Goal: Task Accomplishment & Management: Manage account settings

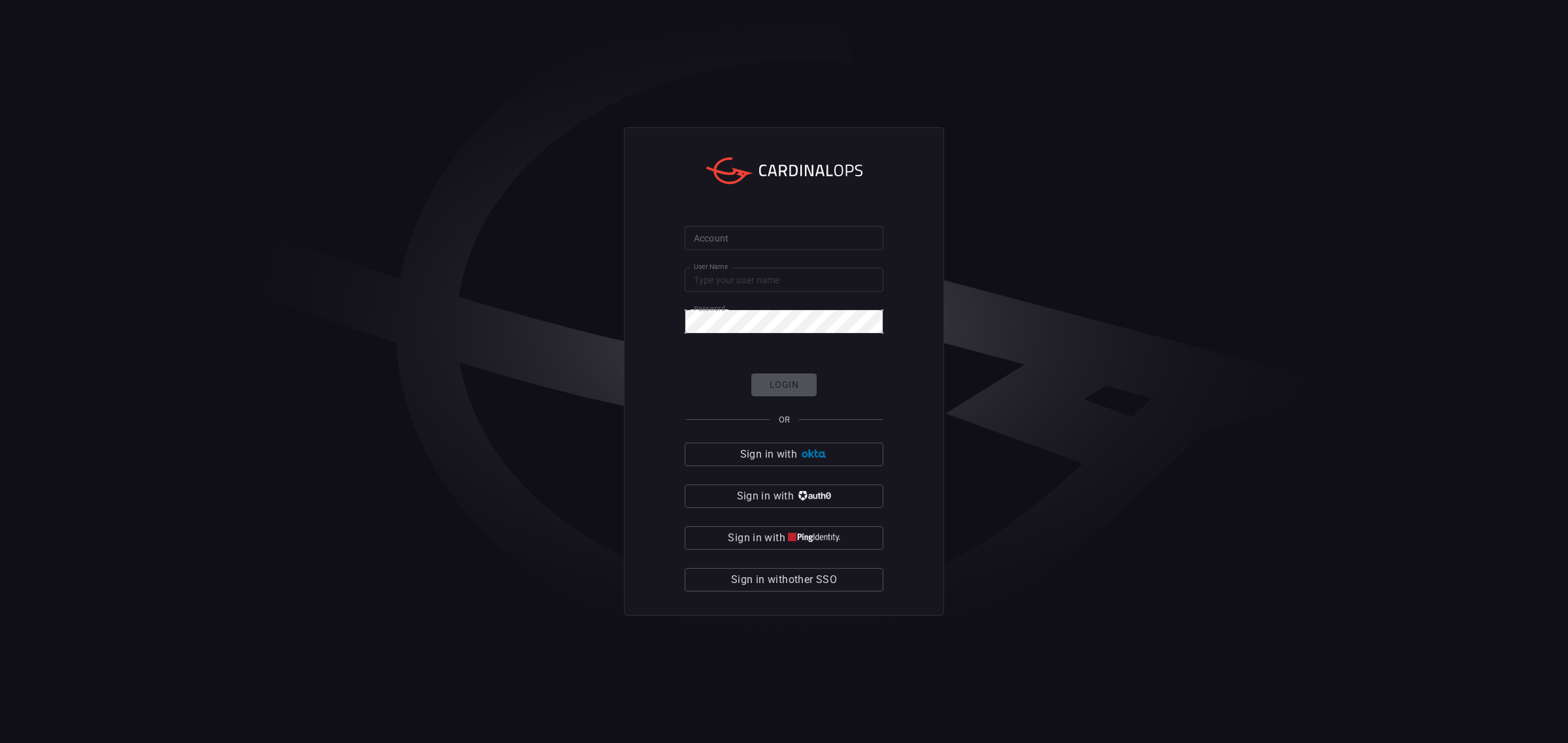
type input "[EMAIL_ADDRESS][DOMAIN_NAME]"
click at [756, 240] on input "Account" at bounding box center [784, 238] width 199 height 24
drag, startPoint x: 705, startPoint y: 230, endPoint x: 713, endPoint y: 243, distance: 15.3
click at [706, 232] on input "scs-splunk01" at bounding box center [784, 238] width 199 height 24
type input "scsk-splunk01"
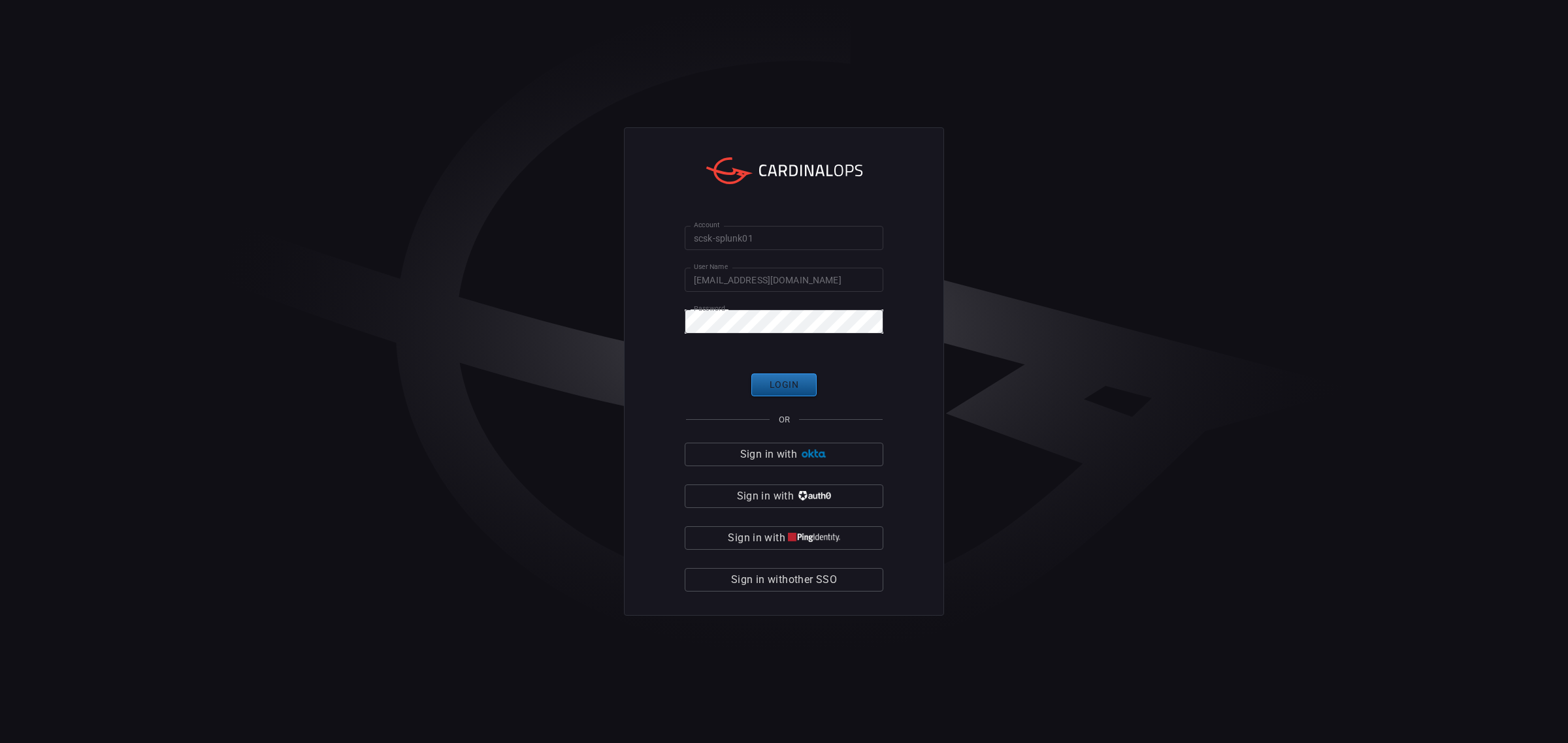
click at [784, 377] on button "Login" at bounding box center [784, 385] width 65 height 23
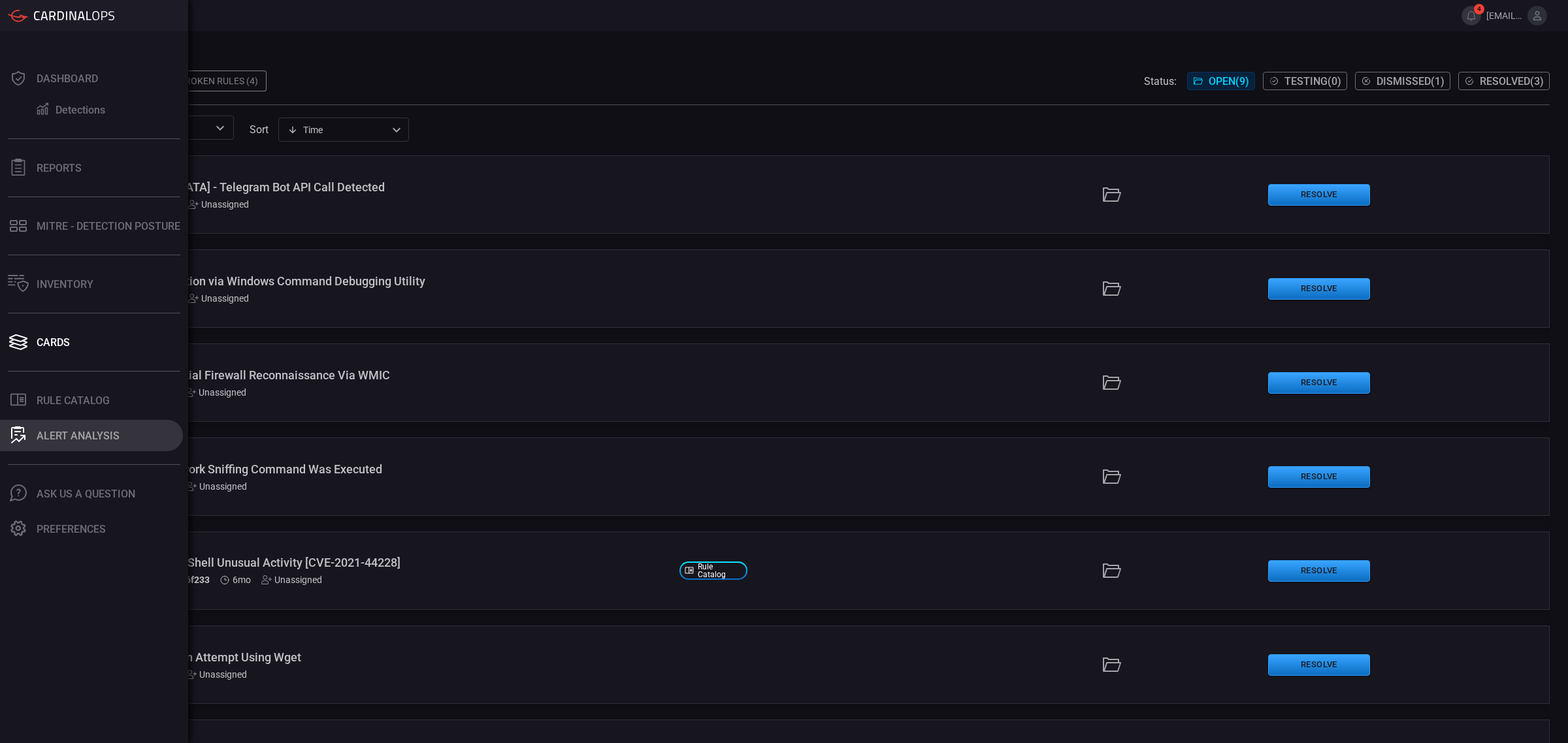
click at [21, 432] on icon at bounding box center [18, 435] width 14 height 17
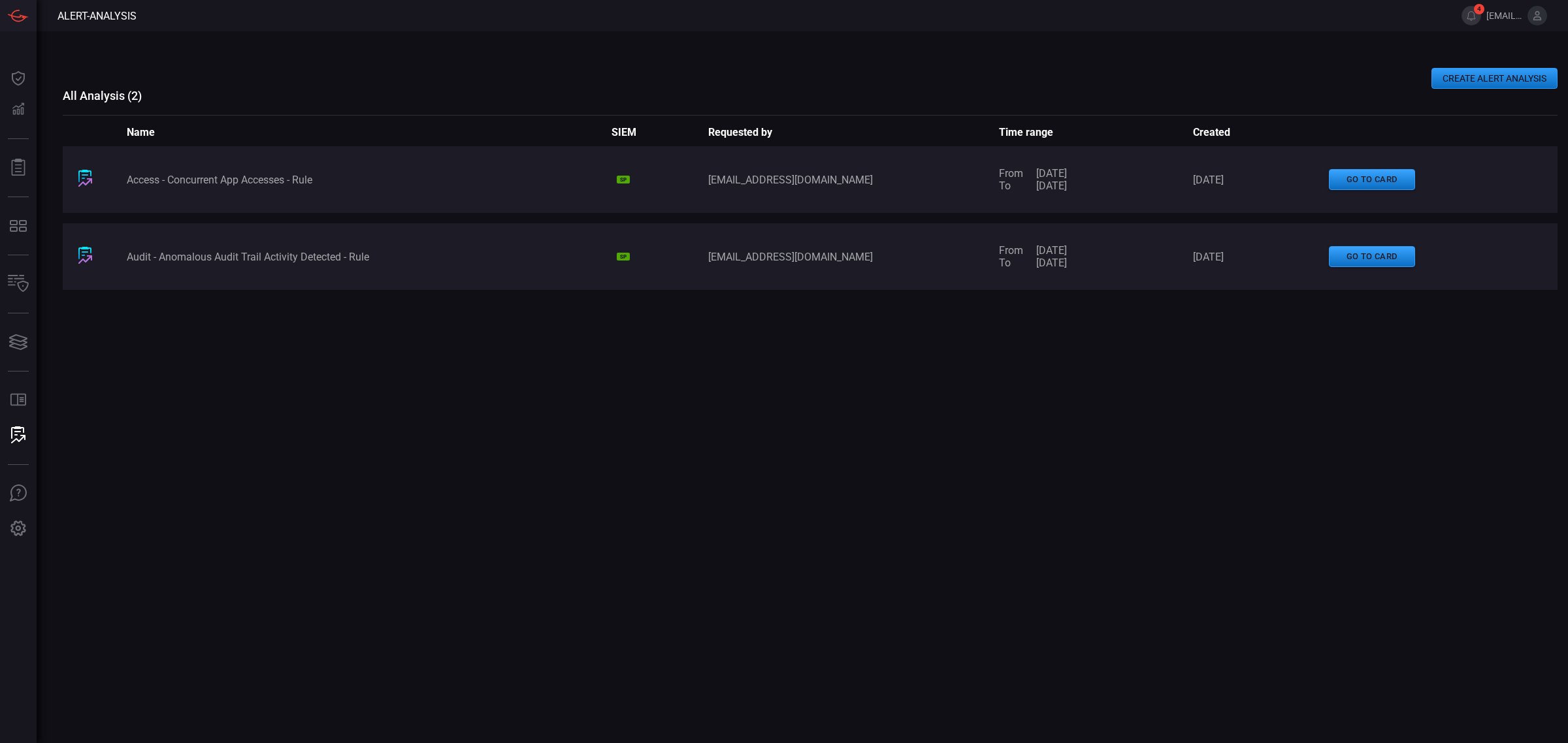
click at [1485, 72] on button "CREATE ALERT ANALYSIS" at bounding box center [1494, 78] width 126 height 21
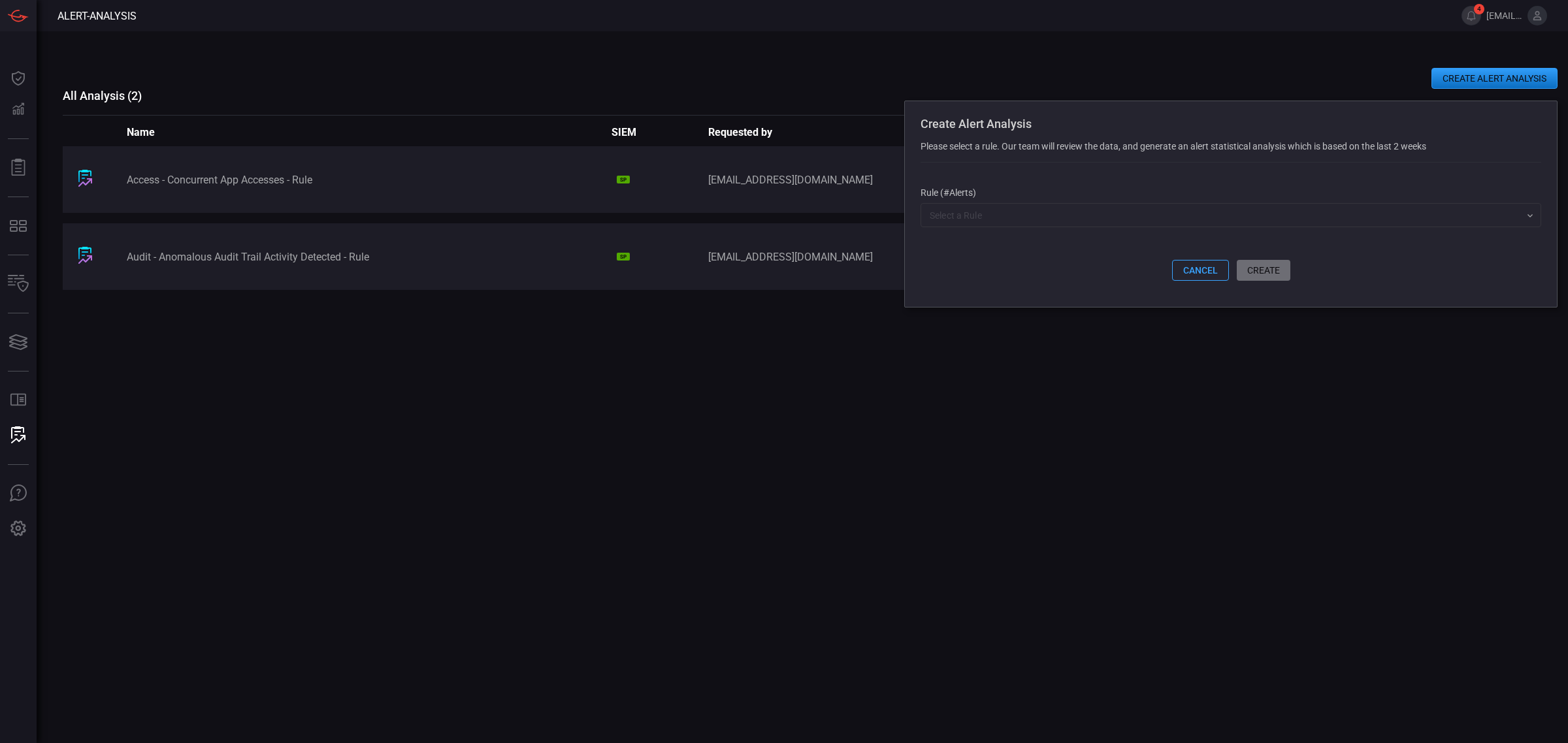
click at [1288, 70] on div "CREATE ALERT ANALYSIS Create Alert Analysis Please select a rule. Our team will…" at bounding box center [810, 78] width 1494 height 21
click at [1235, 74] on div "CREATE ALERT ANALYSIS Create Alert Analysis Please select a rule. Our team will…" at bounding box center [810, 78] width 1494 height 21
click at [1037, 80] on div "CREATE ALERT ANALYSIS Create Alert Analysis Please select a rule. Our team will…" at bounding box center [810, 78] width 1494 height 21
click at [840, 92] on h3 "All Analysis ( 2 )" at bounding box center [810, 96] width 1494 height 14
click at [854, 96] on h3 "All Analysis ( 2 )" at bounding box center [810, 96] width 1494 height 14
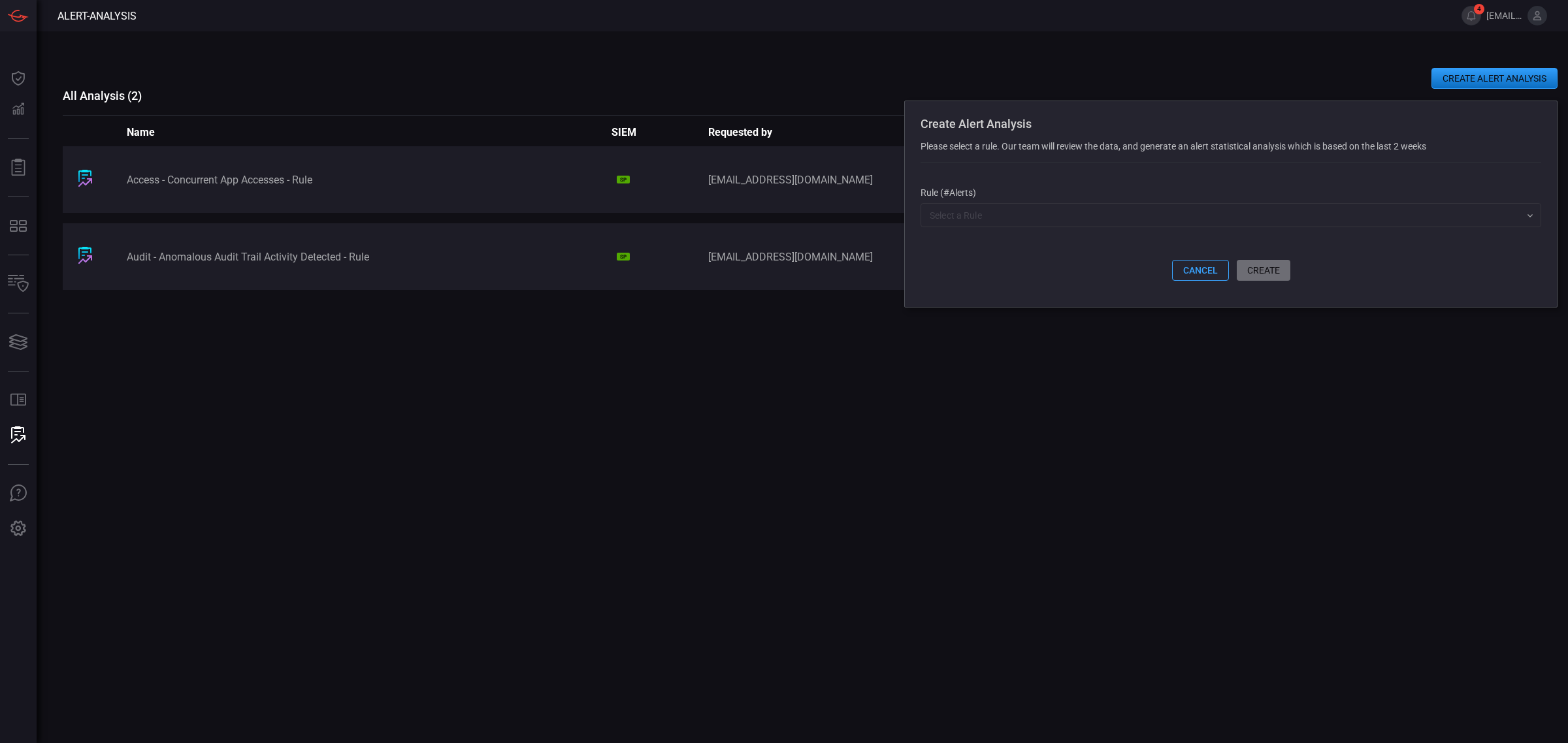
click at [1101, 71] on div "CREATE ALERT ANALYSIS Create Alert Analysis Please select a rule. Our team will…" at bounding box center [810, 78] width 1494 height 21
click at [1070, 203] on span at bounding box center [1230, 201] width 621 height 5
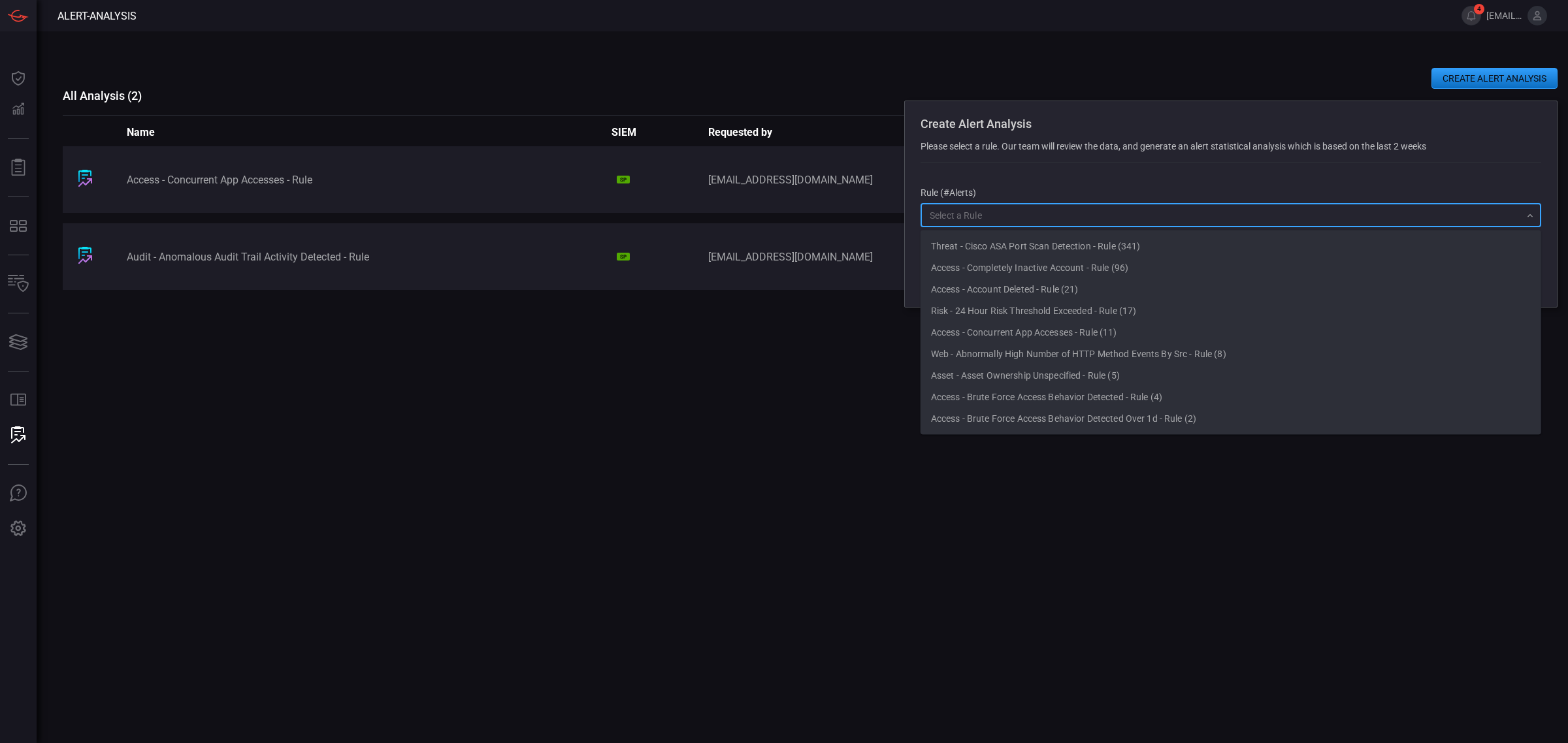
click at [1069, 216] on input "text" at bounding box center [1220, 215] width 591 height 16
click at [863, 102] on div "CREATE ALERT ANALYSIS Create Alert Analysis Please select a rule. Our team will…" at bounding box center [810, 388] width 1494 height 712
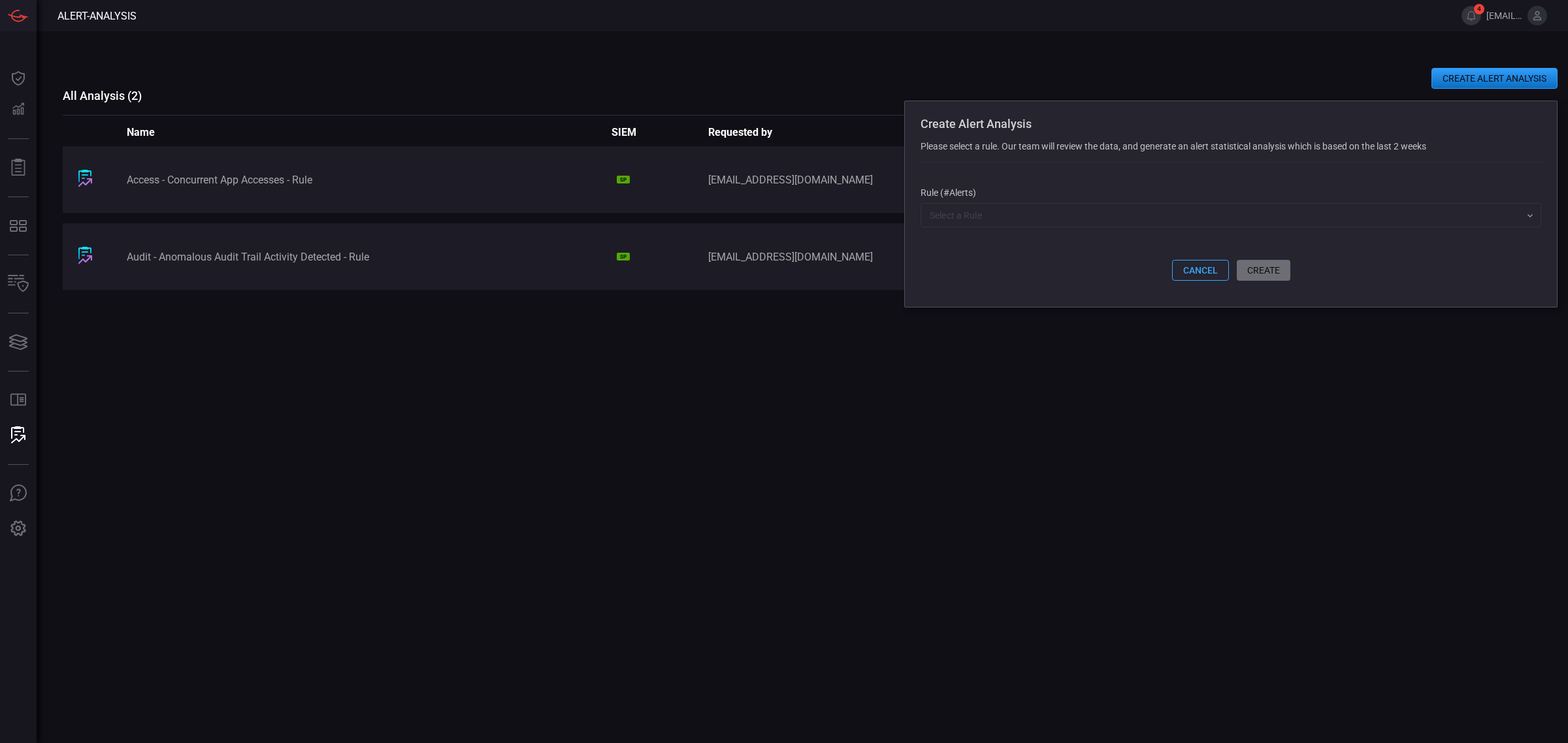
click at [972, 223] on input "text" at bounding box center [1220, 215] width 591 height 16
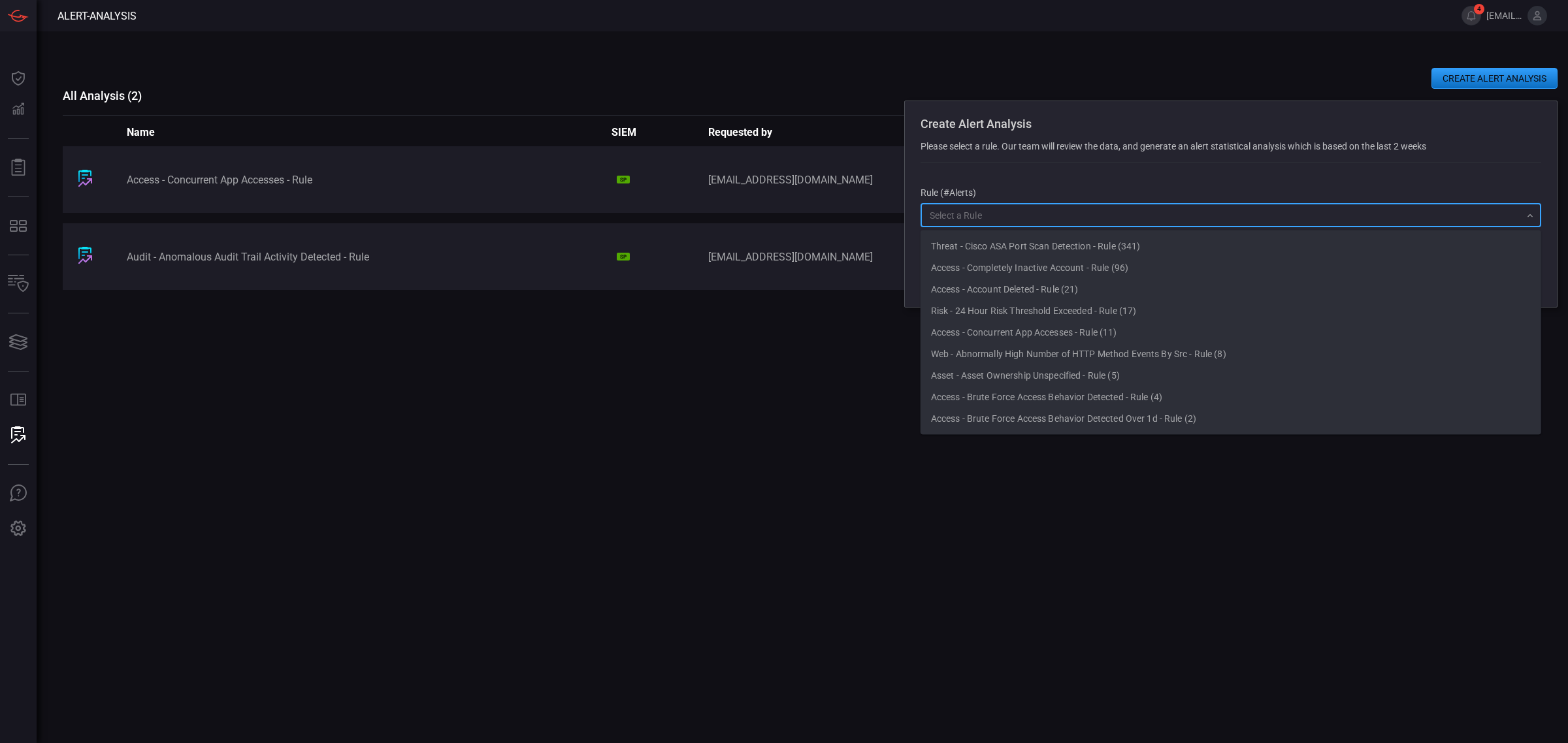
click at [1193, 219] on input "text" at bounding box center [1220, 215] width 591 height 16
click at [1131, 254] on li "Threat - Cisco ASA Port Scan Detection - Rule (341)" at bounding box center [1230, 246] width 621 height 21
type input "Threat - Cisco ASA Port Scan Detection - Rule (341)"
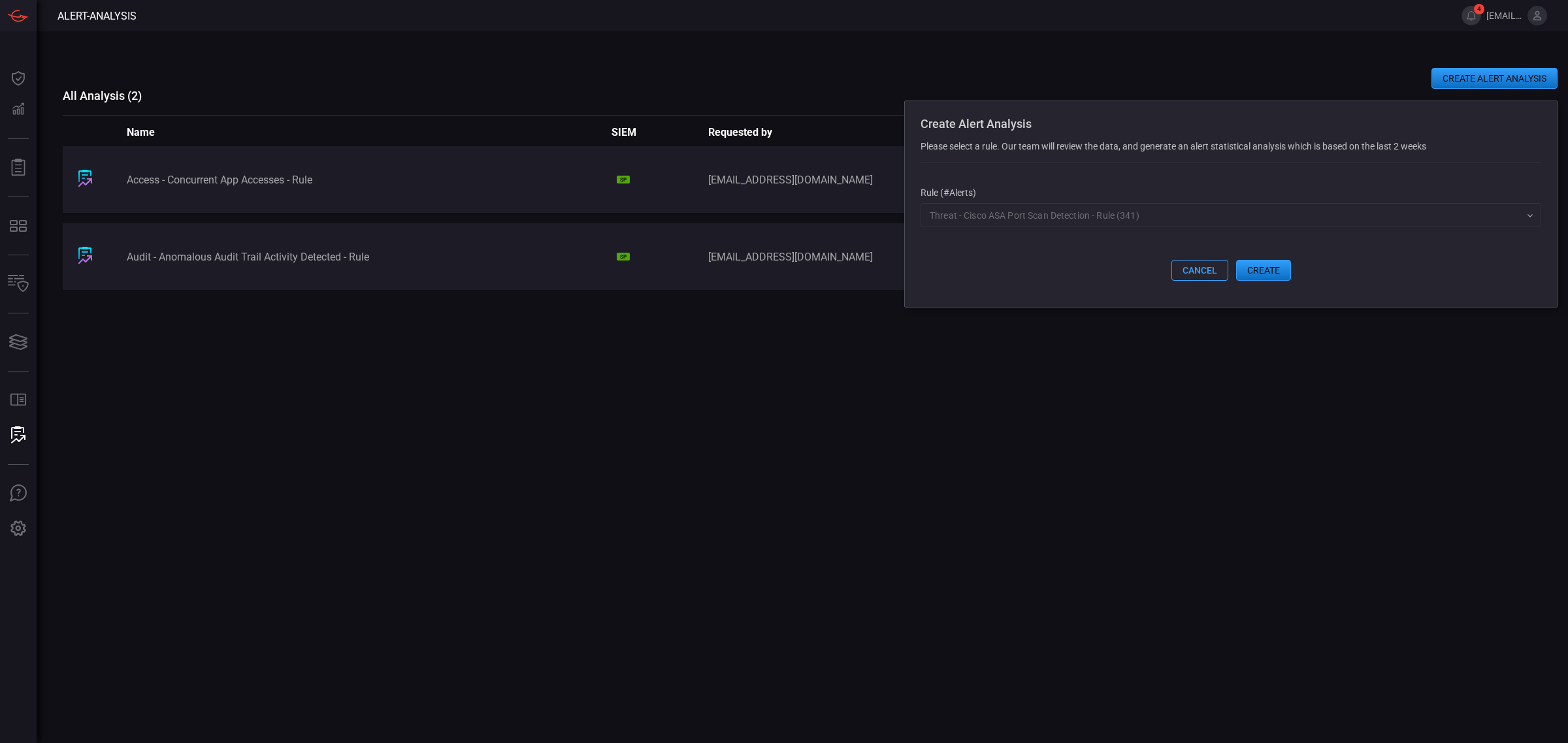
click at [1108, 388] on div "Access - Concurrent App Accesses - Rule SP [EMAIL_ADDRESS][DOMAIN_NAME] From [D…" at bounding box center [810, 399] width 1494 height 507
click at [1163, 359] on div "Access - Concurrent App Accesses - Rule SP [EMAIL_ADDRESS][DOMAIN_NAME] From [D…" at bounding box center [810, 399] width 1494 height 507
click at [749, 421] on div "Access - Concurrent App Accesses - Rule SP [EMAIL_ADDRESS][DOMAIN_NAME] From [D…" at bounding box center [810, 399] width 1494 height 507
click at [1213, 274] on button "cancel" at bounding box center [1200, 270] width 57 height 21
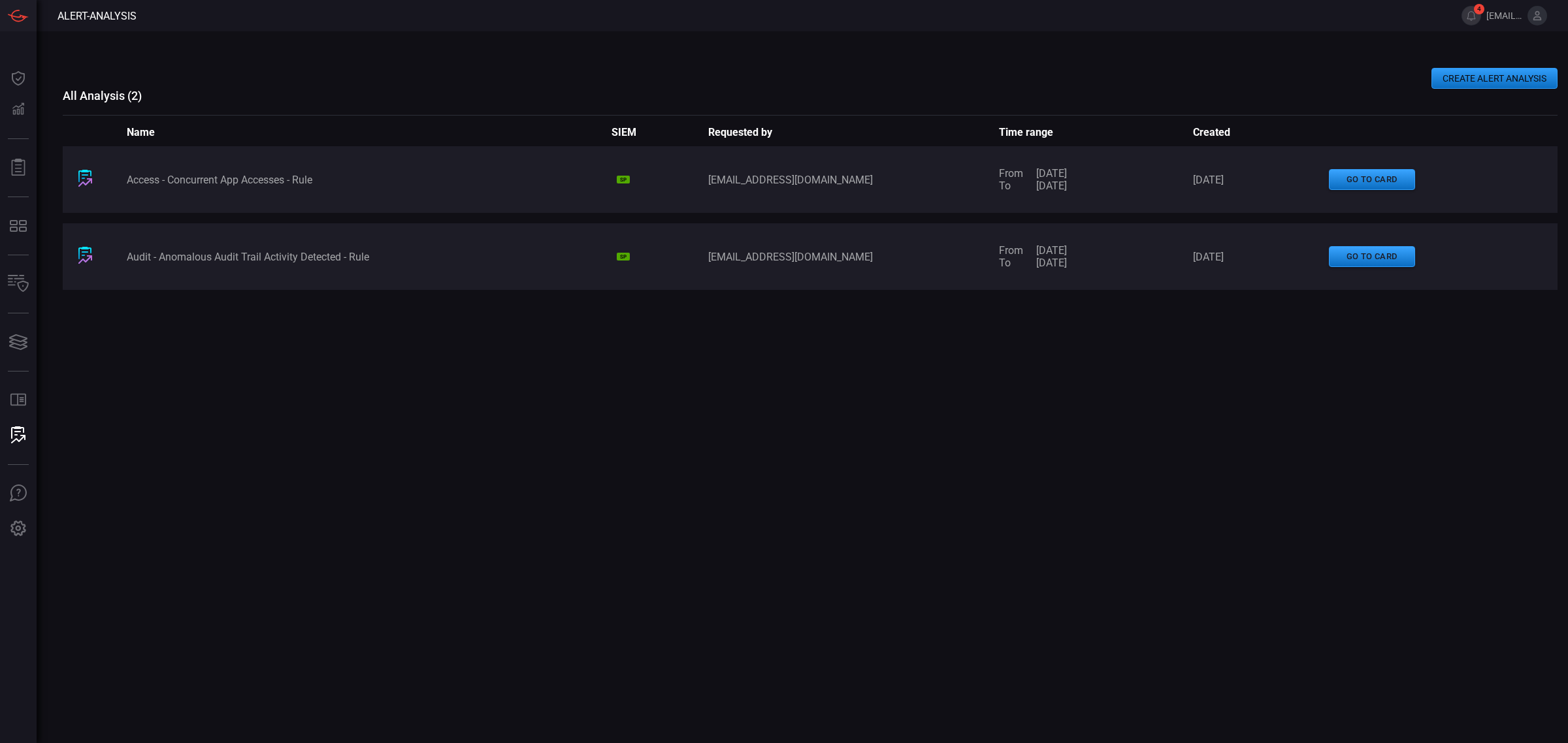
click at [291, 175] on div "Access - Concurrent App Accesses - Rule" at bounding box center [368, 180] width 485 height 12
click at [1376, 179] on button "go to card" at bounding box center [1371, 179] width 86 height 21
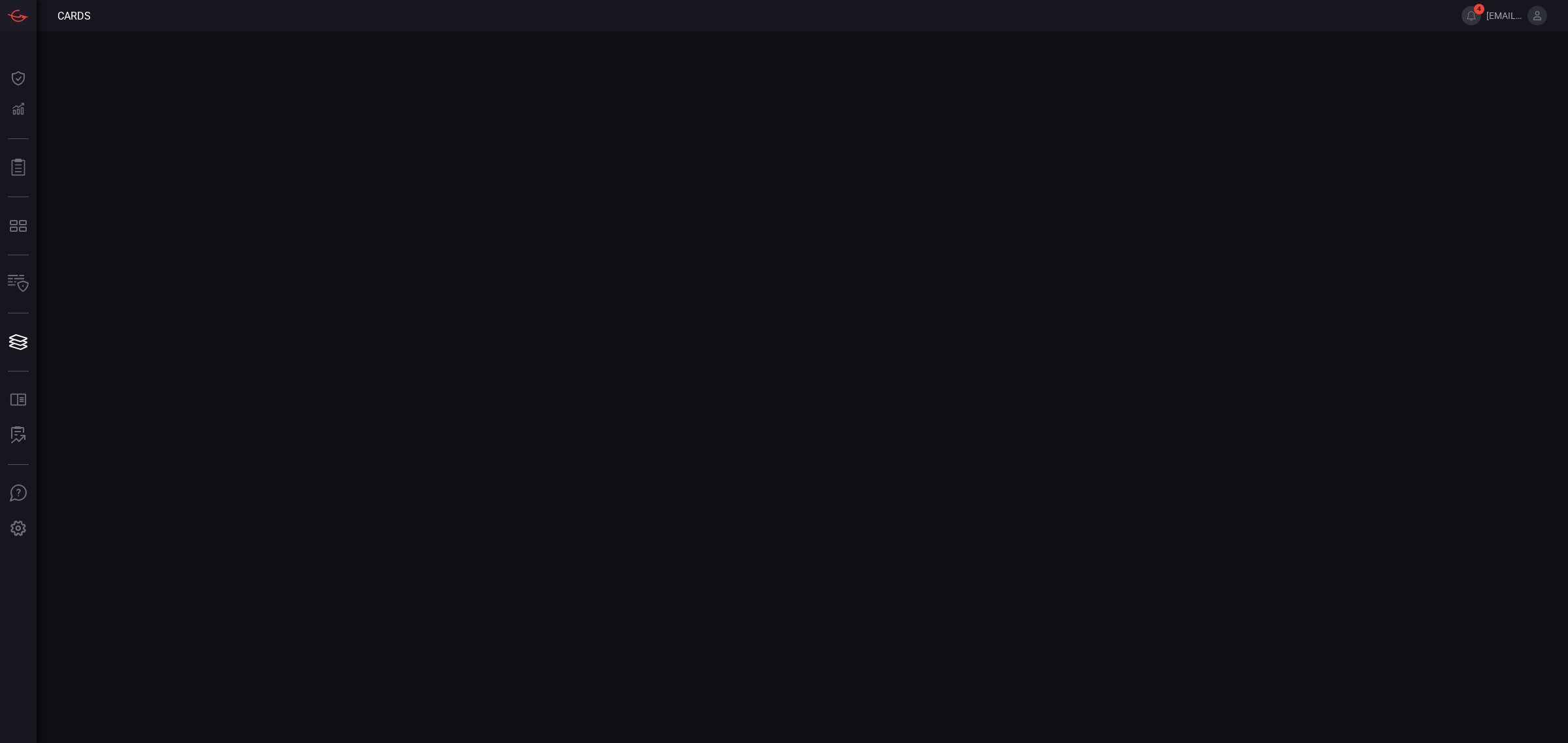
click at [626, 237] on main at bounding box center [784, 388] width 1568 height 712
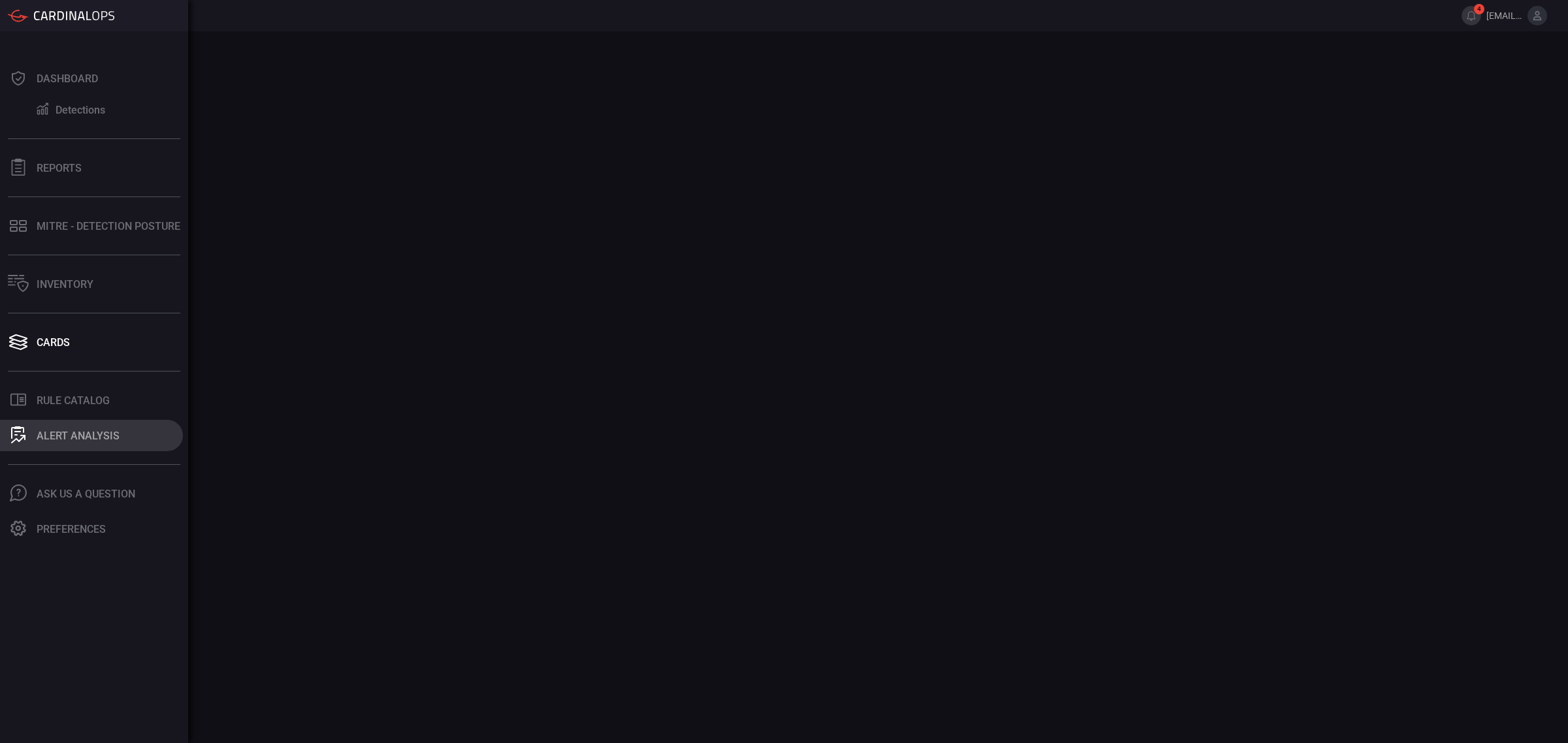
click at [20, 433] on icon at bounding box center [18, 435] width 14 height 17
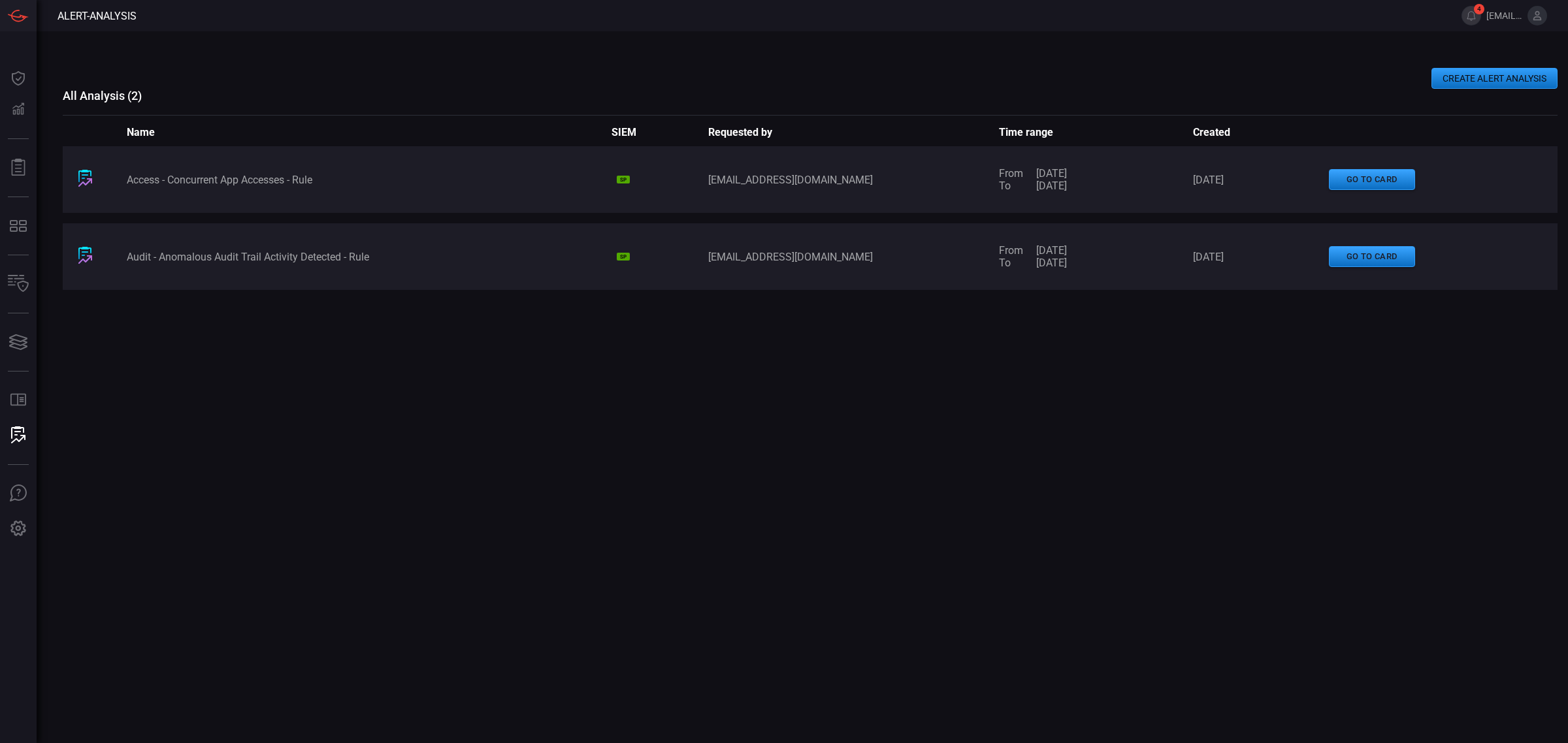
type button "/alert-analysis"
click at [918, 498] on div "Access - Concurrent App Accesses - Rule SP [EMAIL_ADDRESS][DOMAIN_NAME] From [D…" at bounding box center [810, 399] width 1494 height 507
click at [694, 488] on div "Access - Concurrent App Accesses - Rule SP [EMAIL_ADDRESS][DOMAIN_NAME] From [D…" at bounding box center [810, 399] width 1494 height 507
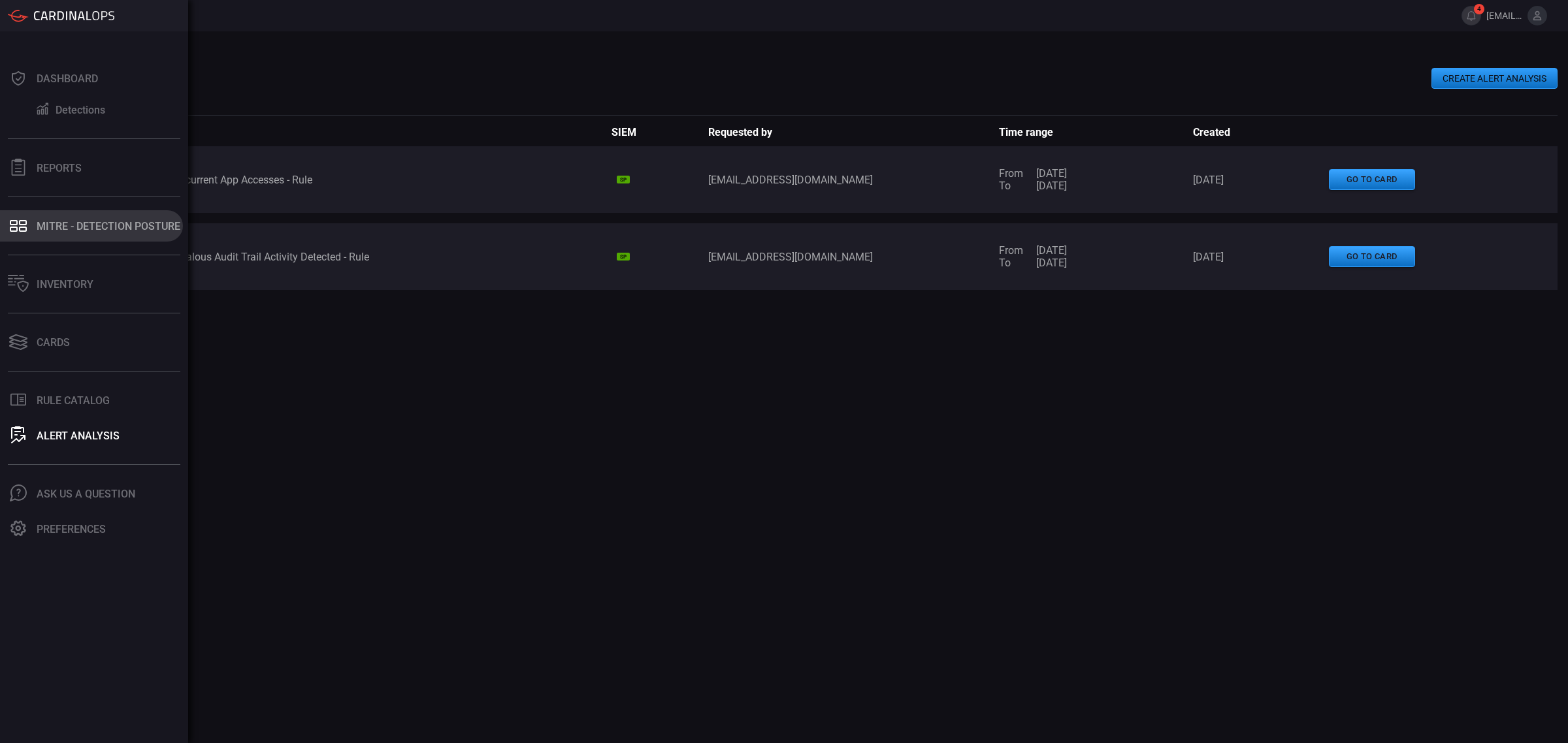
click at [106, 212] on button "MITRE - Detection Posture" at bounding box center [91, 226] width 183 height 32
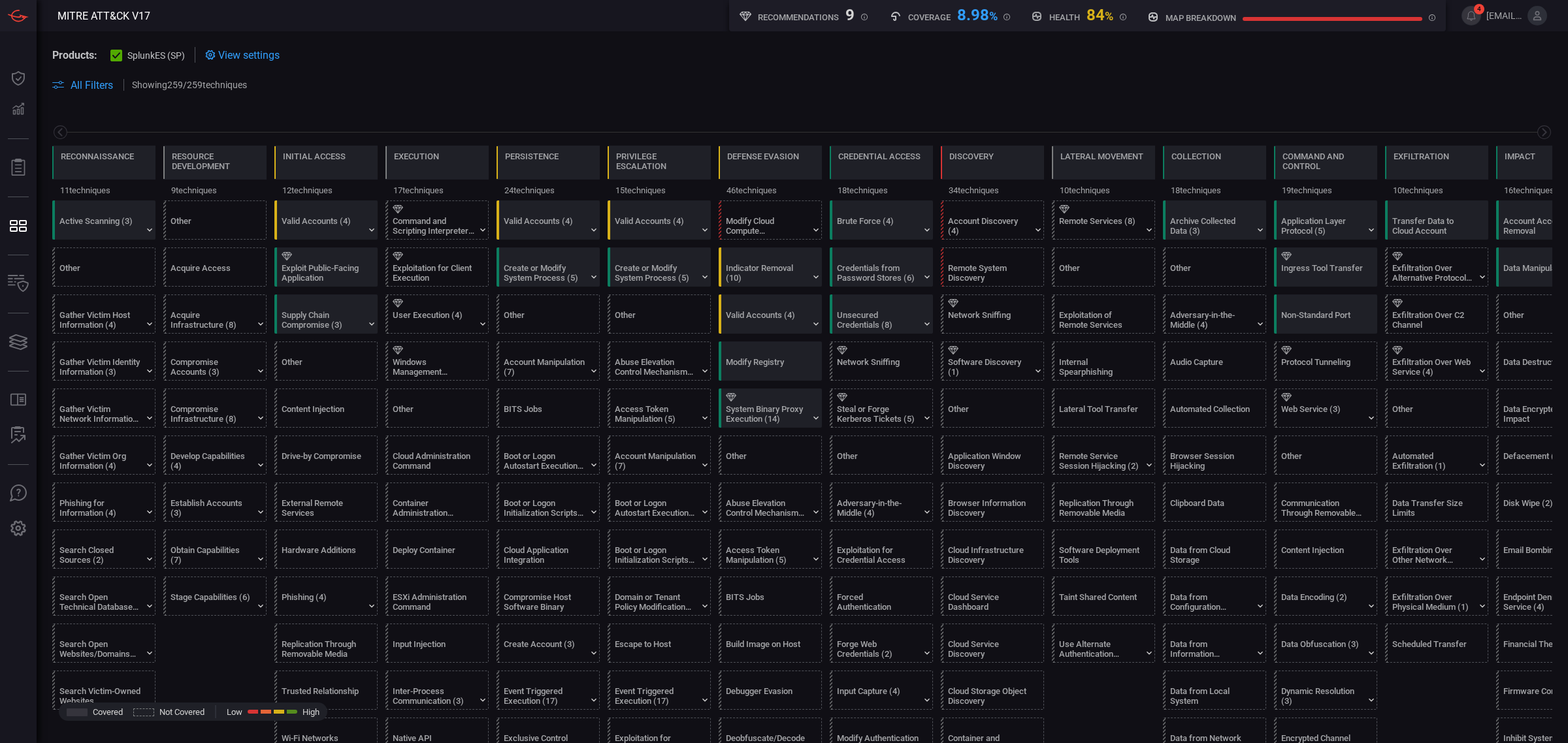
scroll to position [0, 62]
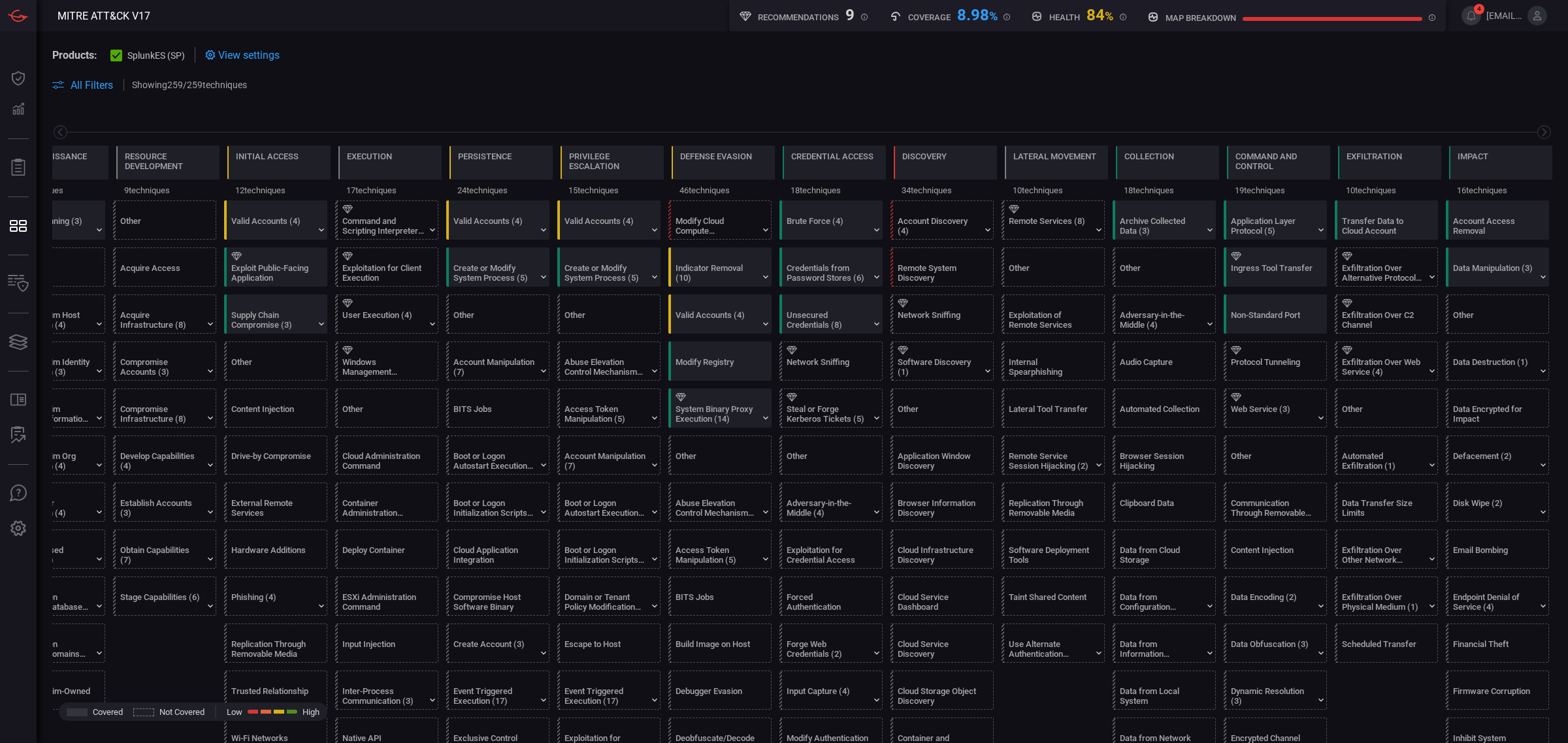
type button "/mitremap"
click at [615, 220] on div "Valid Accounts (4)" at bounding box center [605, 226] width 82 height 20
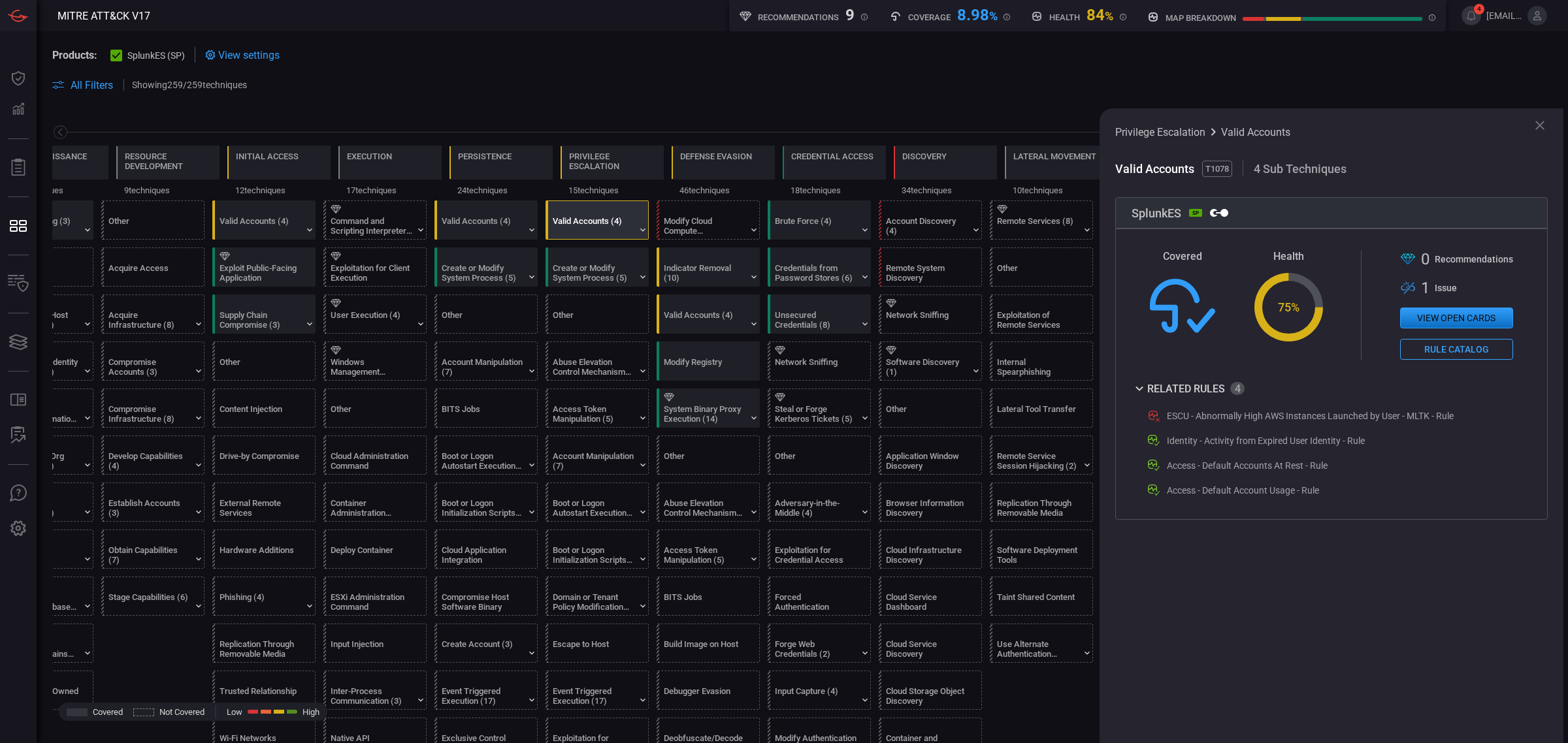
click at [1464, 322] on button "View open cards" at bounding box center [1456, 318] width 113 height 21
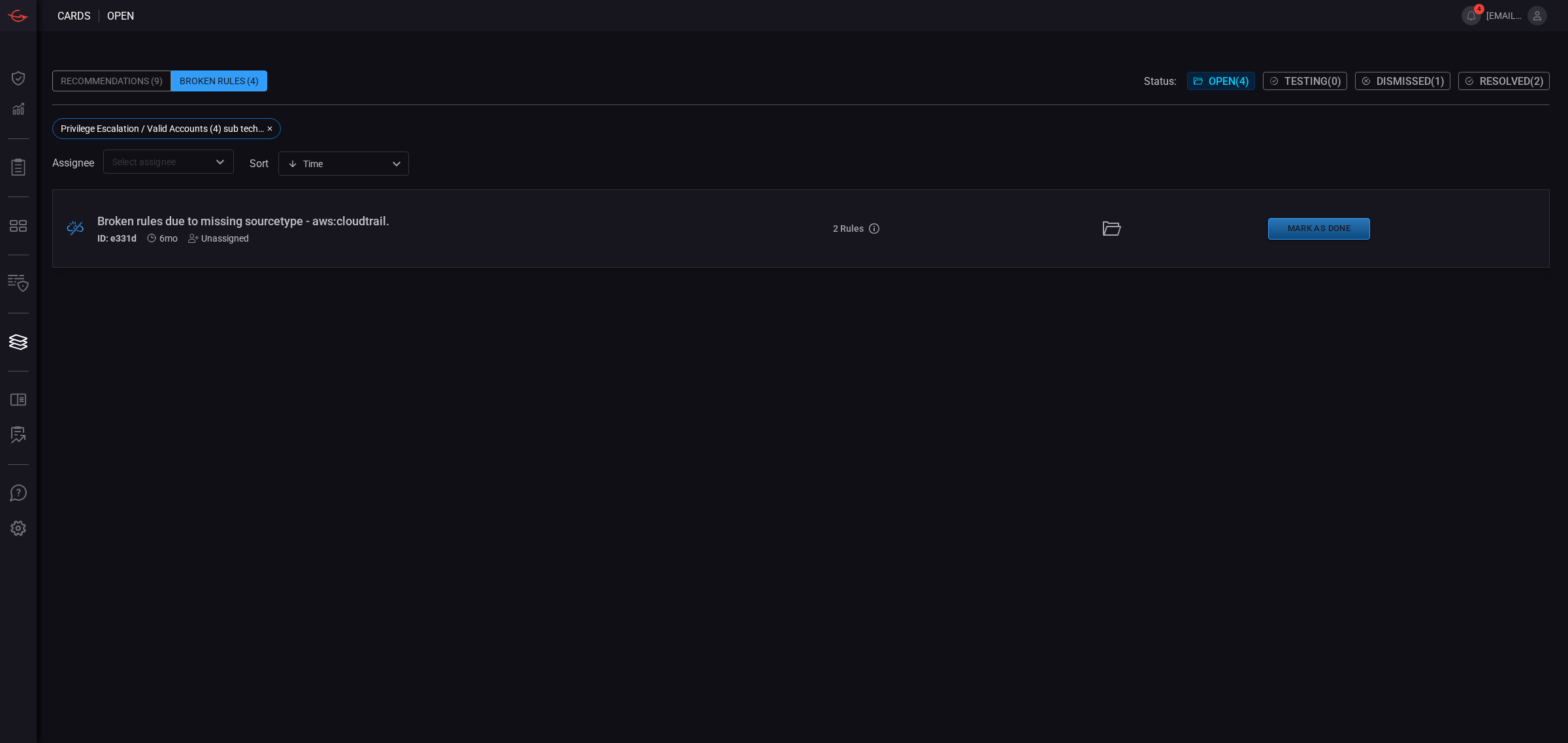
click at [1336, 227] on button "Mark as Done" at bounding box center [1318, 228] width 102 height 21
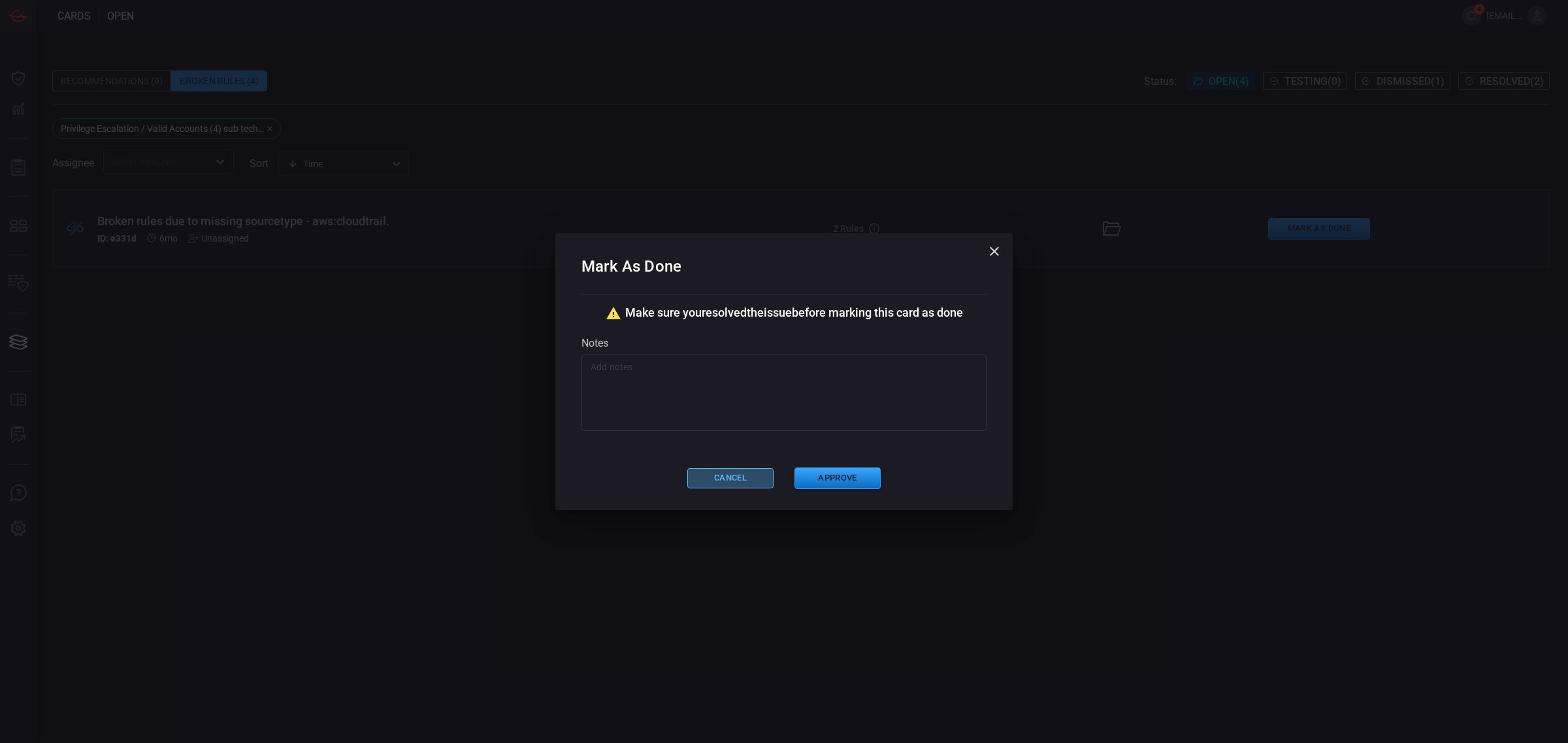
click at [760, 472] on button "Cancel" at bounding box center [730, 478] width 86 height 20
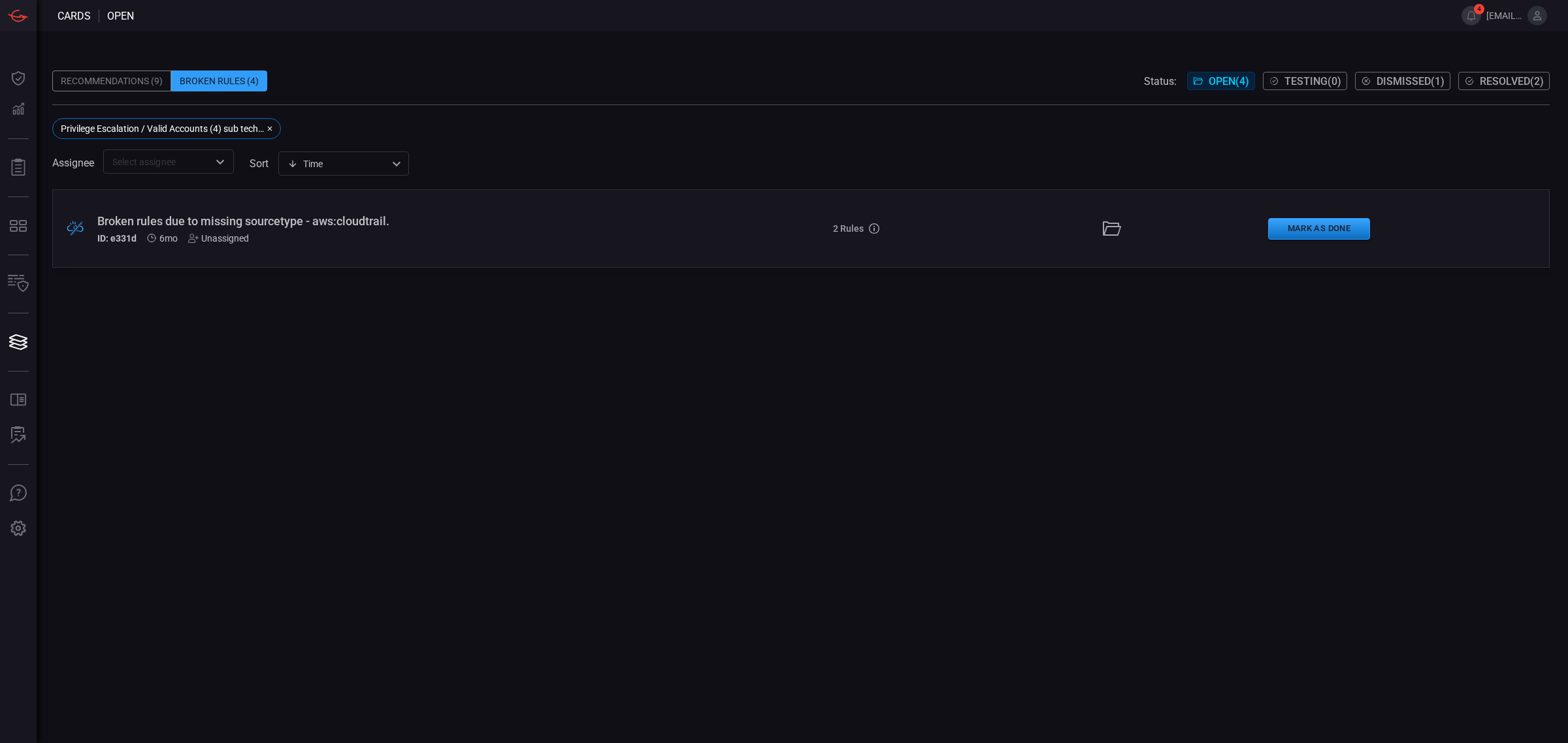
click at [441, 204] on div ".broken_cards_icon_0{fill:#39A4FF;} .broken_cards_icon_1{fill:none;stroke:#1918…" at bounding box center [801, 229] width 1497 height 78
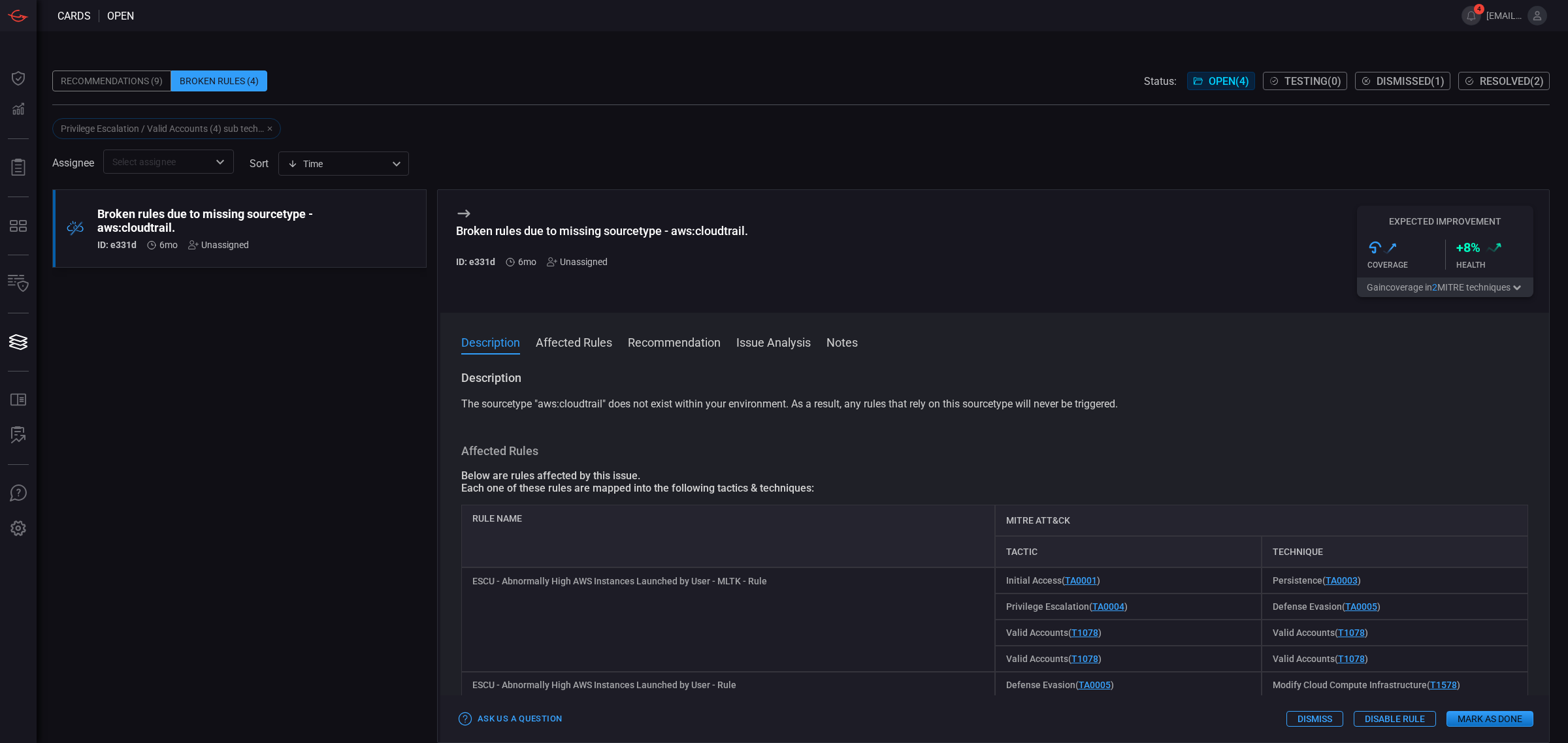
click at [256, 118] on div "Privilege Escalation / Valid Accounts (4) sub techniques" at bounding box center [166, 129] width 229 height 21
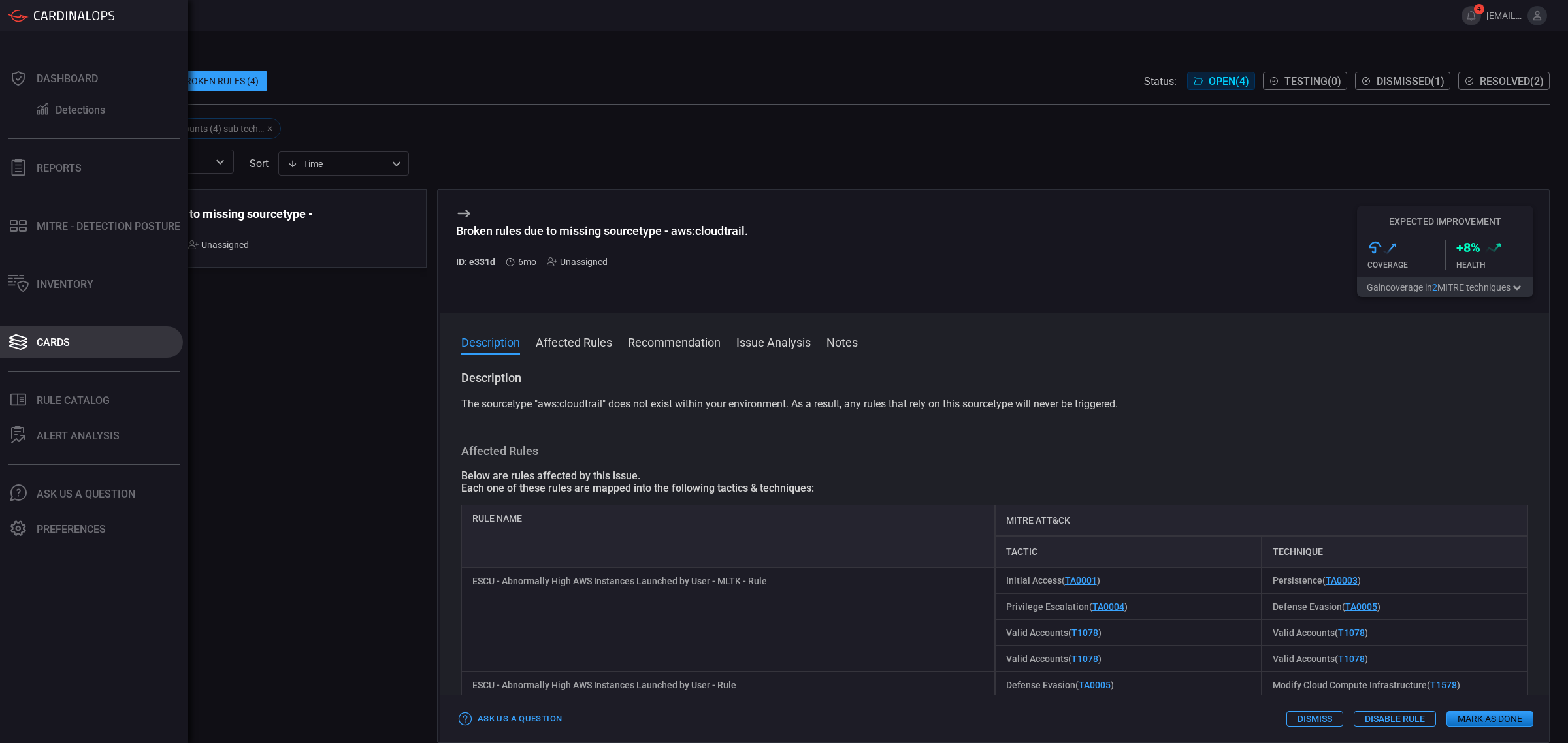
click at [21, 337] on icon at bounding box center [18, 342] width 21 height 19
click at [85, 175] on button "Reports" at bounding box center [91, 168] width 183 height 32
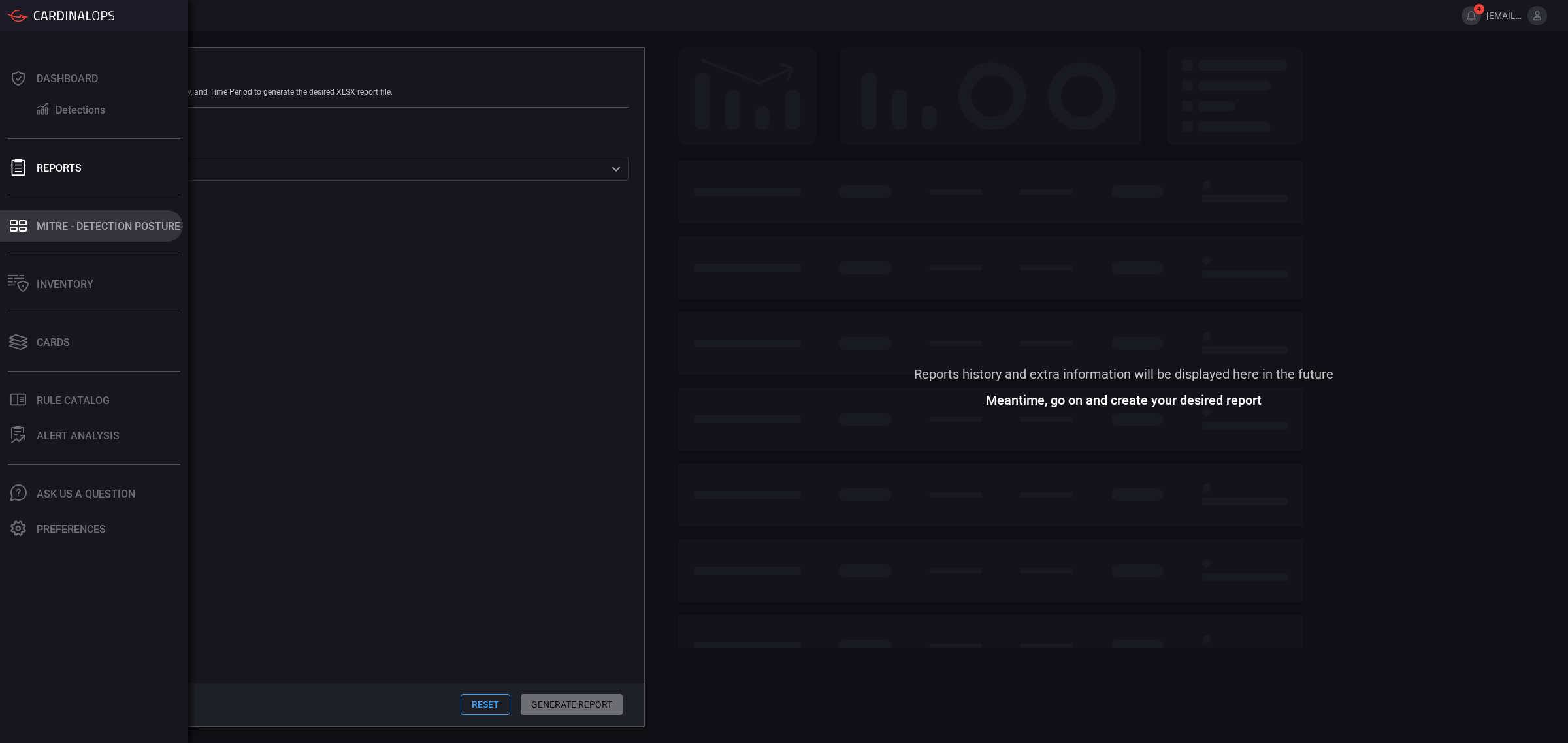
click at [26, 225] on icon at bounding box center [18, 225] width 21 height 19
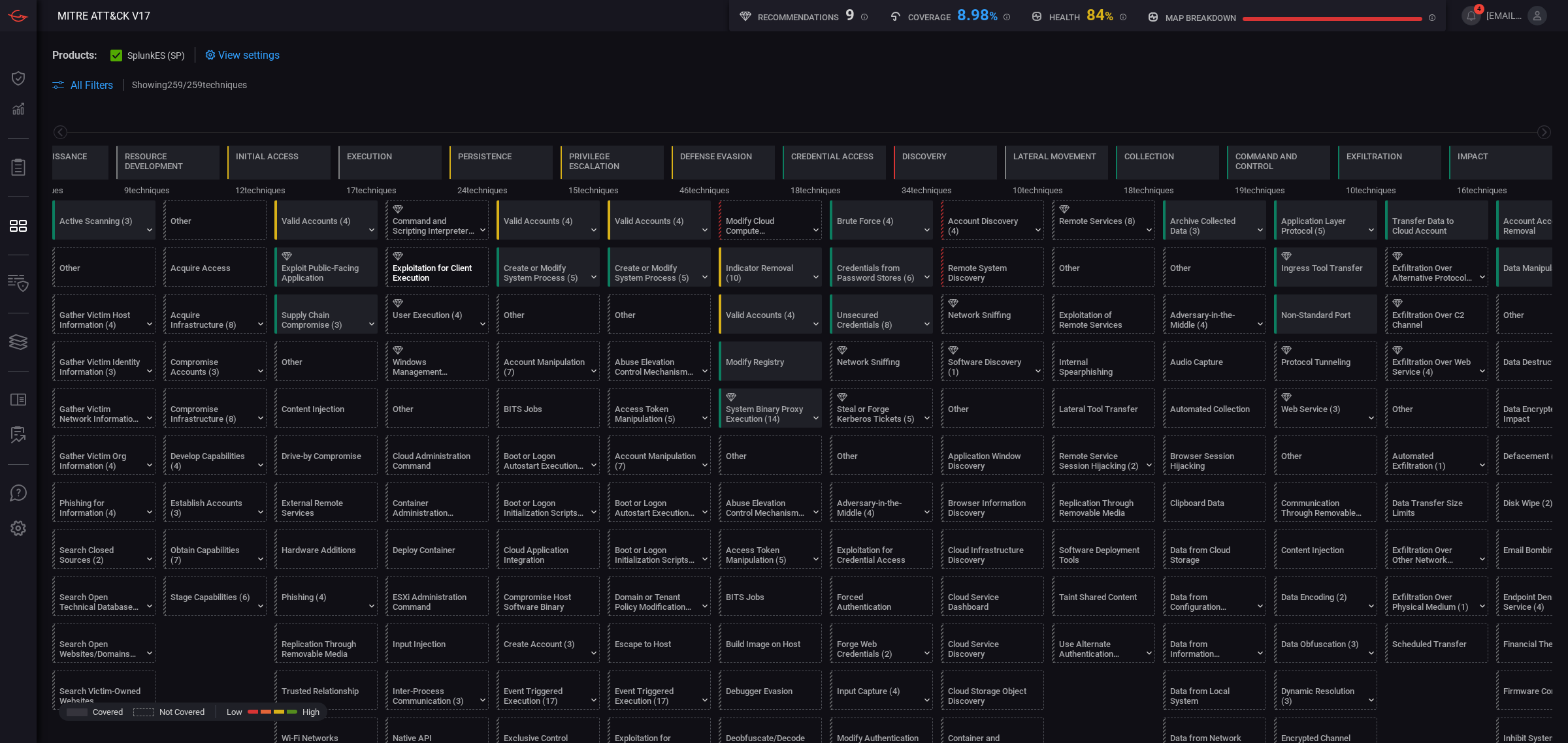
scroll to position [0, 62]
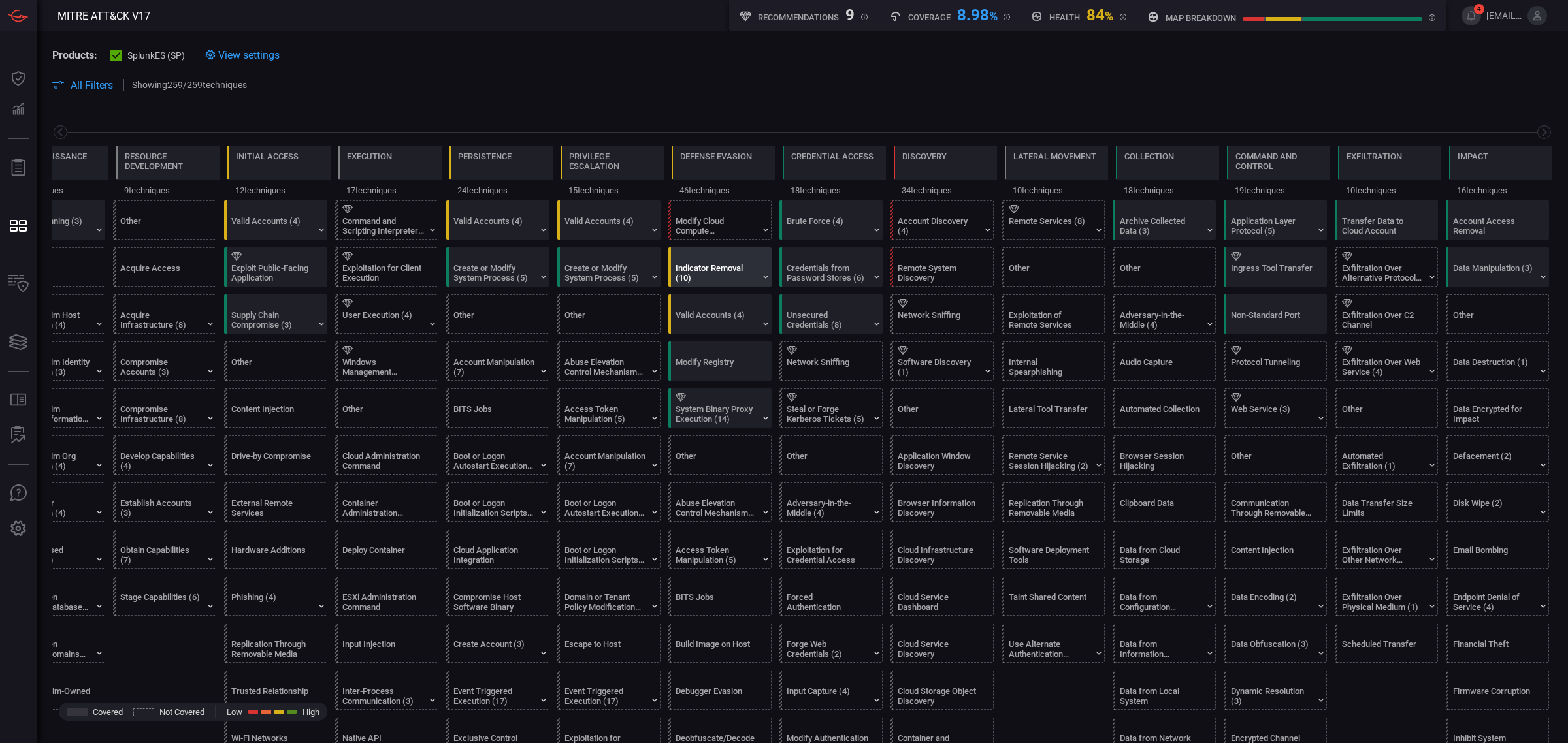
click at [733, 278] on div "Indicator Removal (10)" at bounding box center [716, 273] width 82 height 20
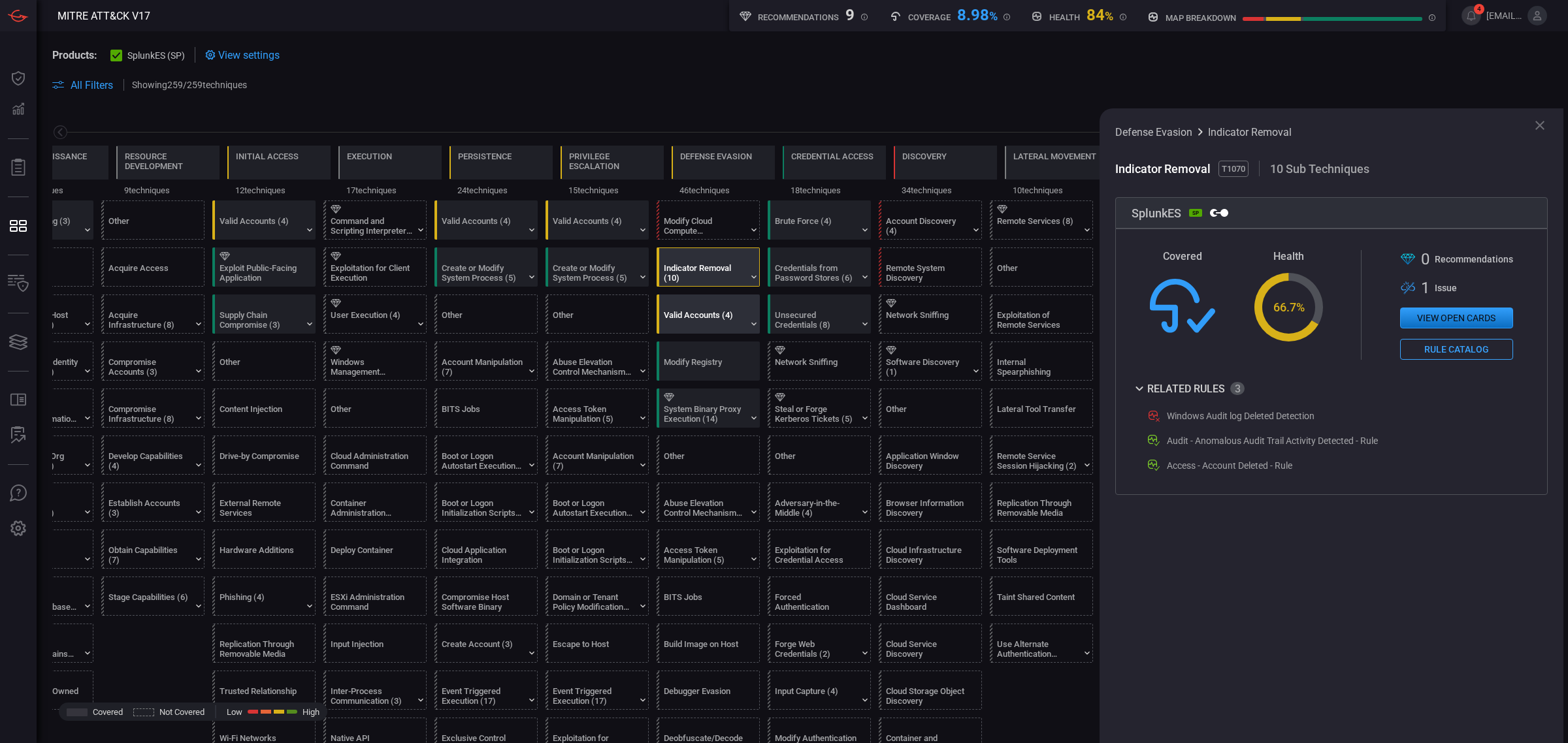
click at [753, 304] on div at bounding box center [710, 303] width 94 height 8
click at [725, 263] on div "Indicator Removal (10)" at bounding box center [704, 273] width 82 height 20
click at [1431, 317] on button "View open cards" at bounding box center [1456, 318] width 113 height 21
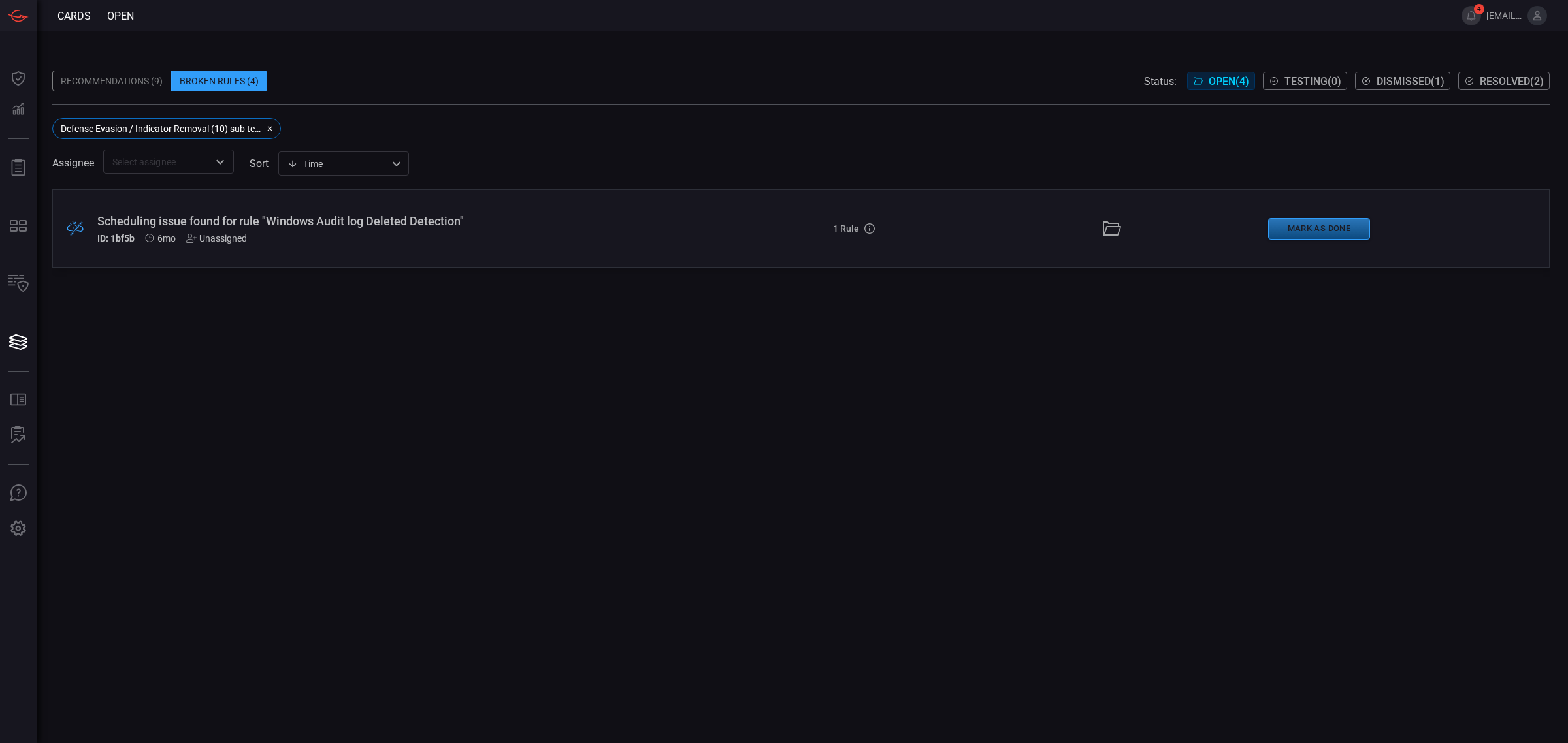
click at [1327, 223] on button "Mark as Done" at bounding box center [1318, 228] width 102 height 21
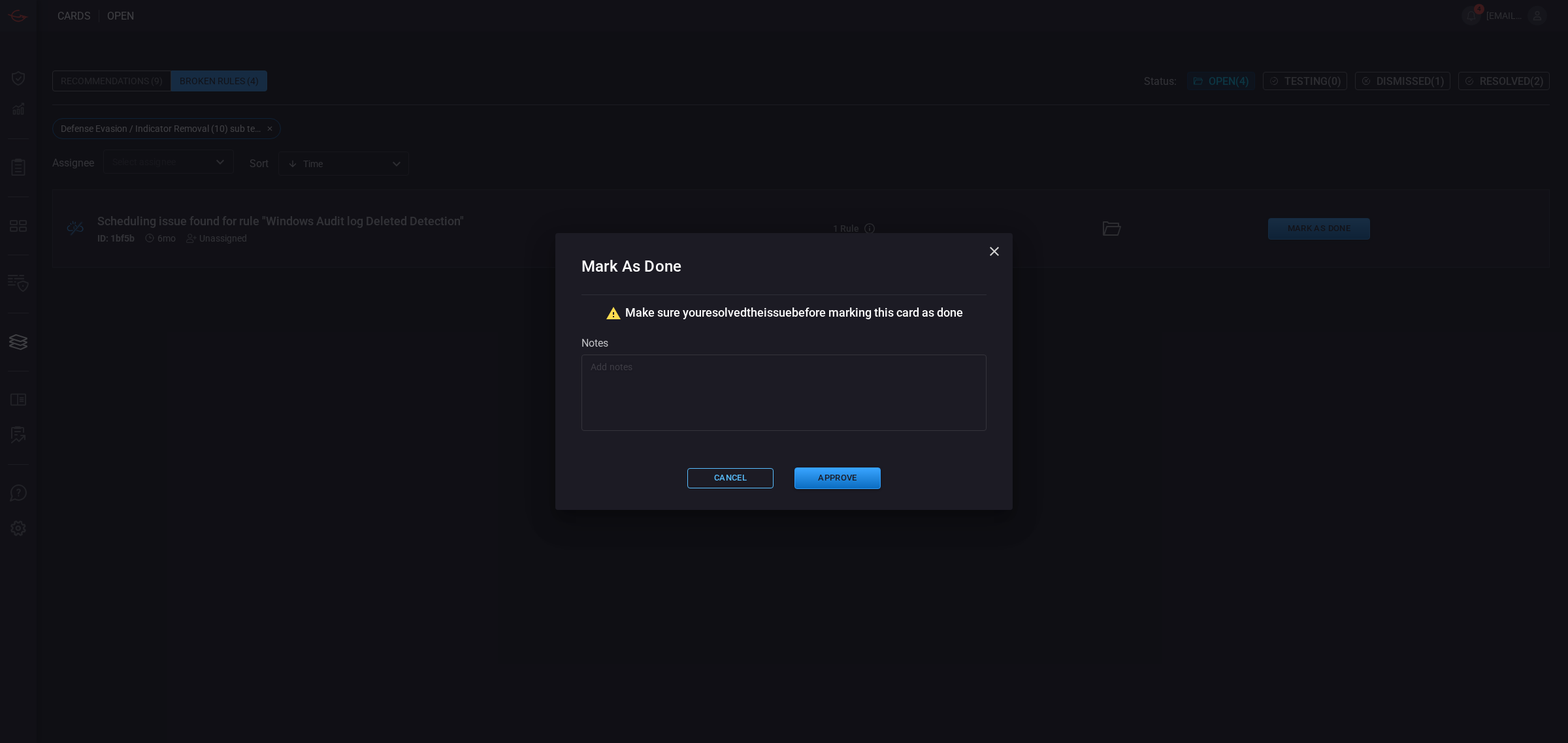
click at [714, 474] on button "Cancel" at bounding box center [730, 478] width 86 height 20
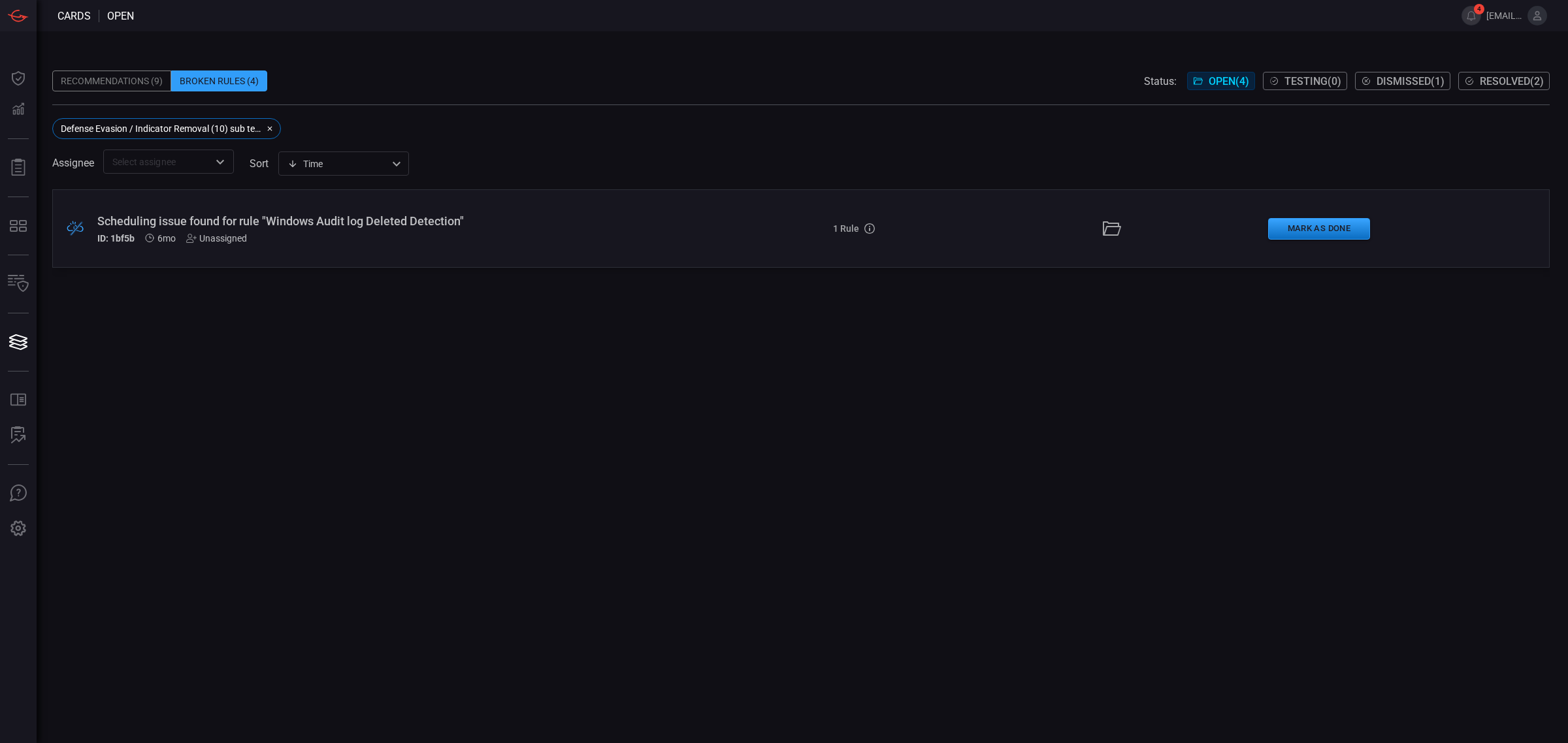
click at [471, 246] on div ".broken_cards_icon_0{fill:#39A4FF;} .broken_cards_icon_1{fill:none;stroke:#1918…" at bounding box center [801, 229] width 1497 height 78
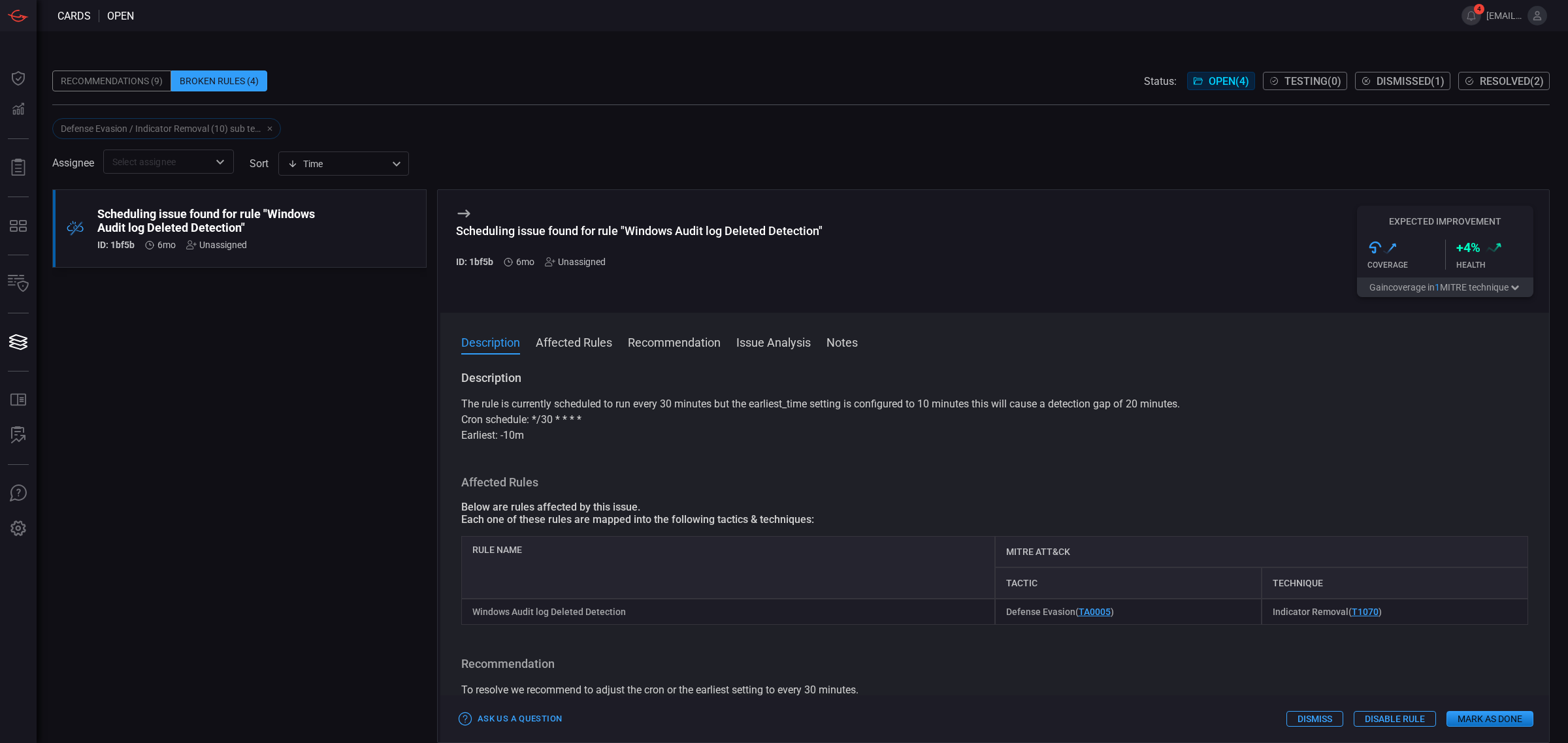
click at [716, 443] on p "Earliest: -10m" at bounding box center [995, 435] width 1067 height 16
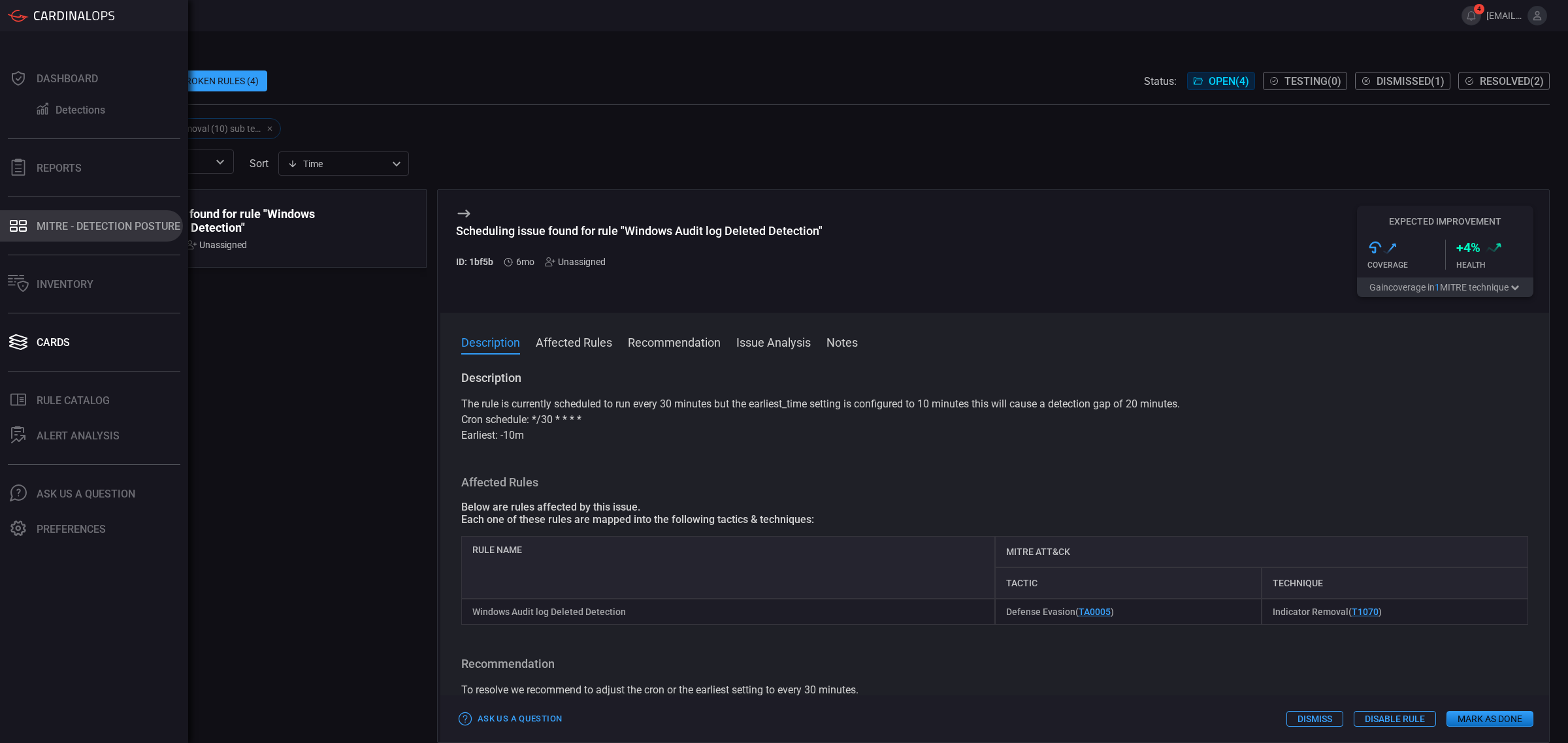
click at [62, 230] on div "MITRE - Detection Posture" at bounding box center [108, 226] width 144 height 12
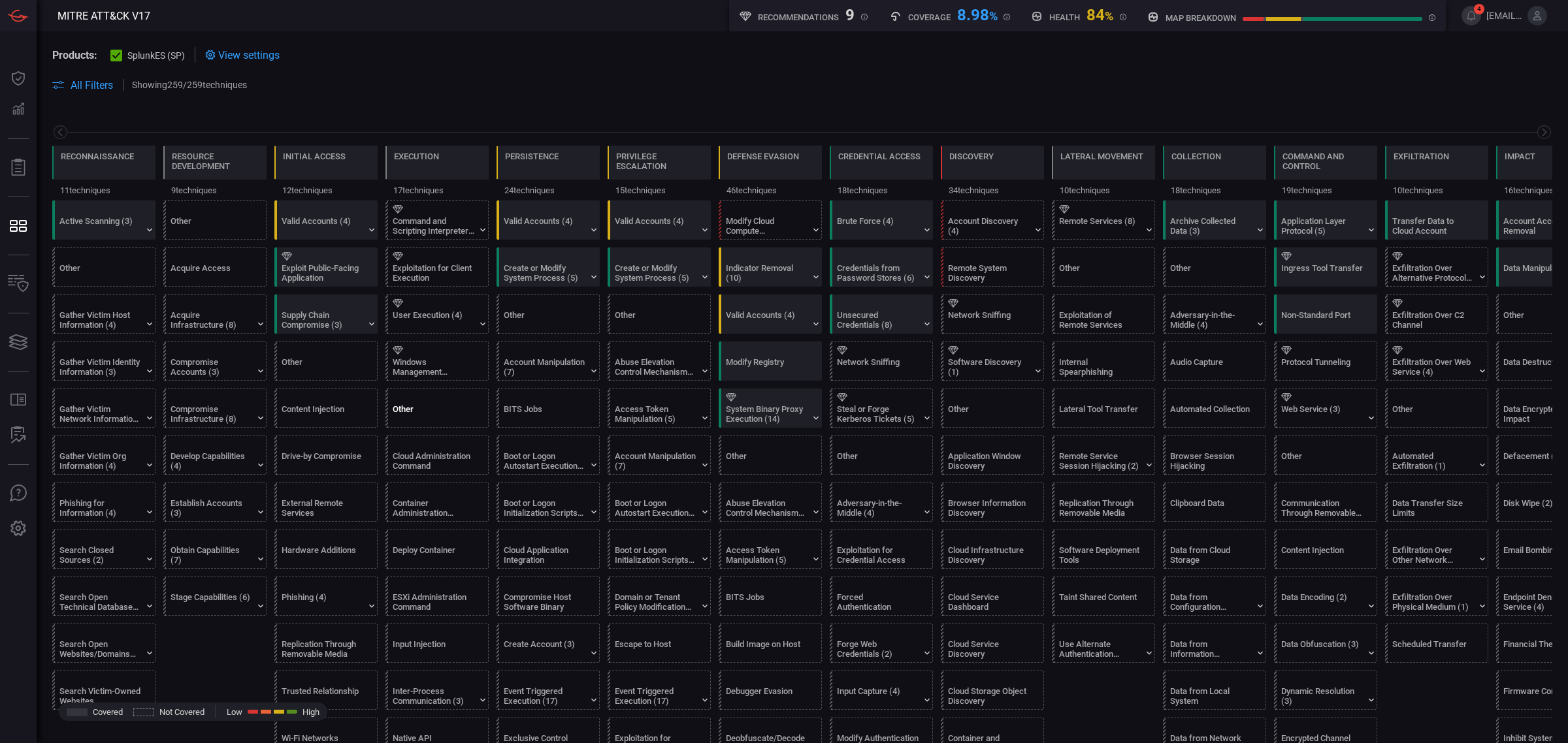
scroll to position [0, 62]
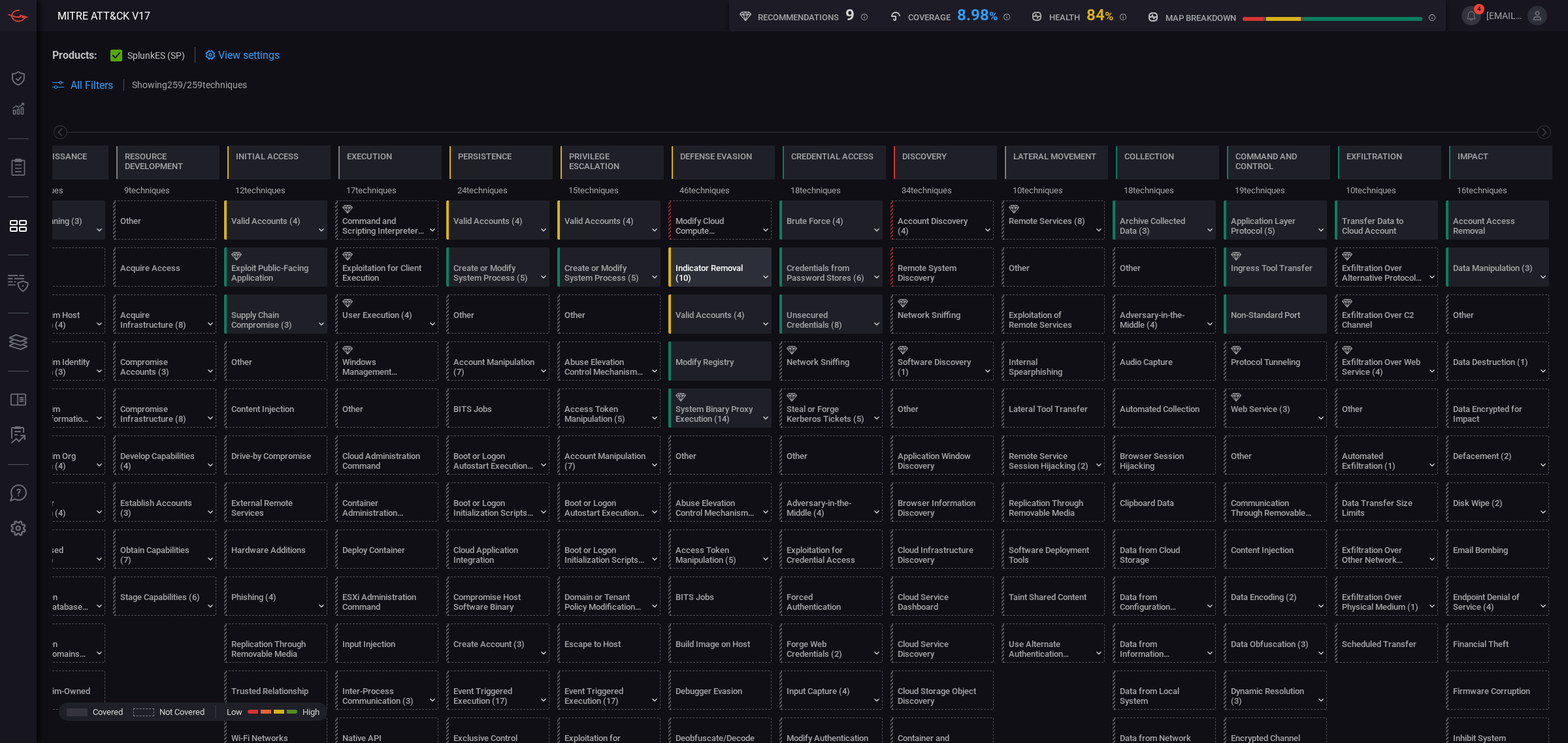
click at [710, 278] on div "Indicator Removal (10)" at bounding box center [716, 273] width 82 height 20
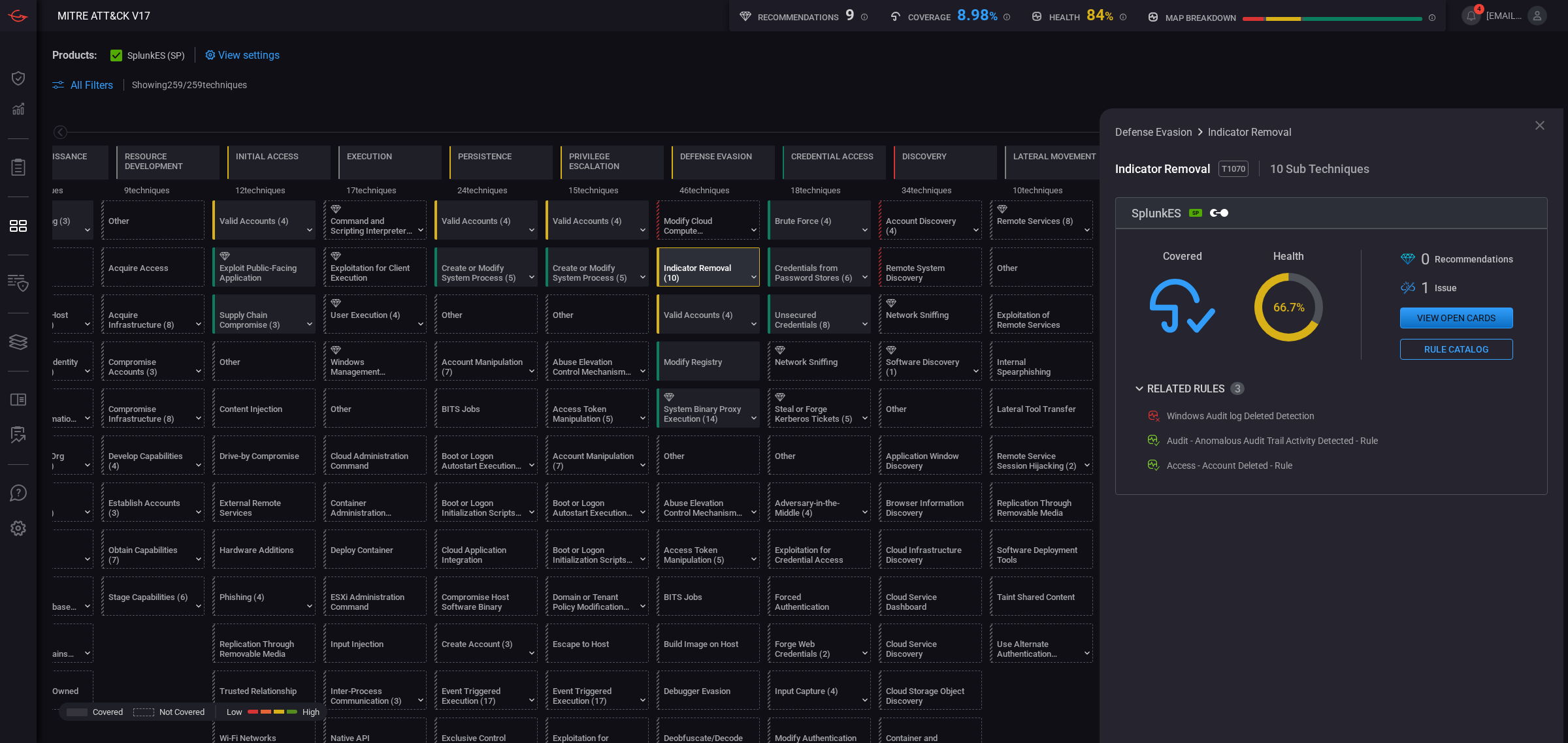
click at [1341, 569] on div "Defense Evasion Indicator Removal Indicator Removal T1070 10 Sub Techniques Spl…" at bounding box center [1331, 426] width 464 height 635
click at [1426, 327] on button "View open cards" at bounding box center [1456, 318] width 113 height 21
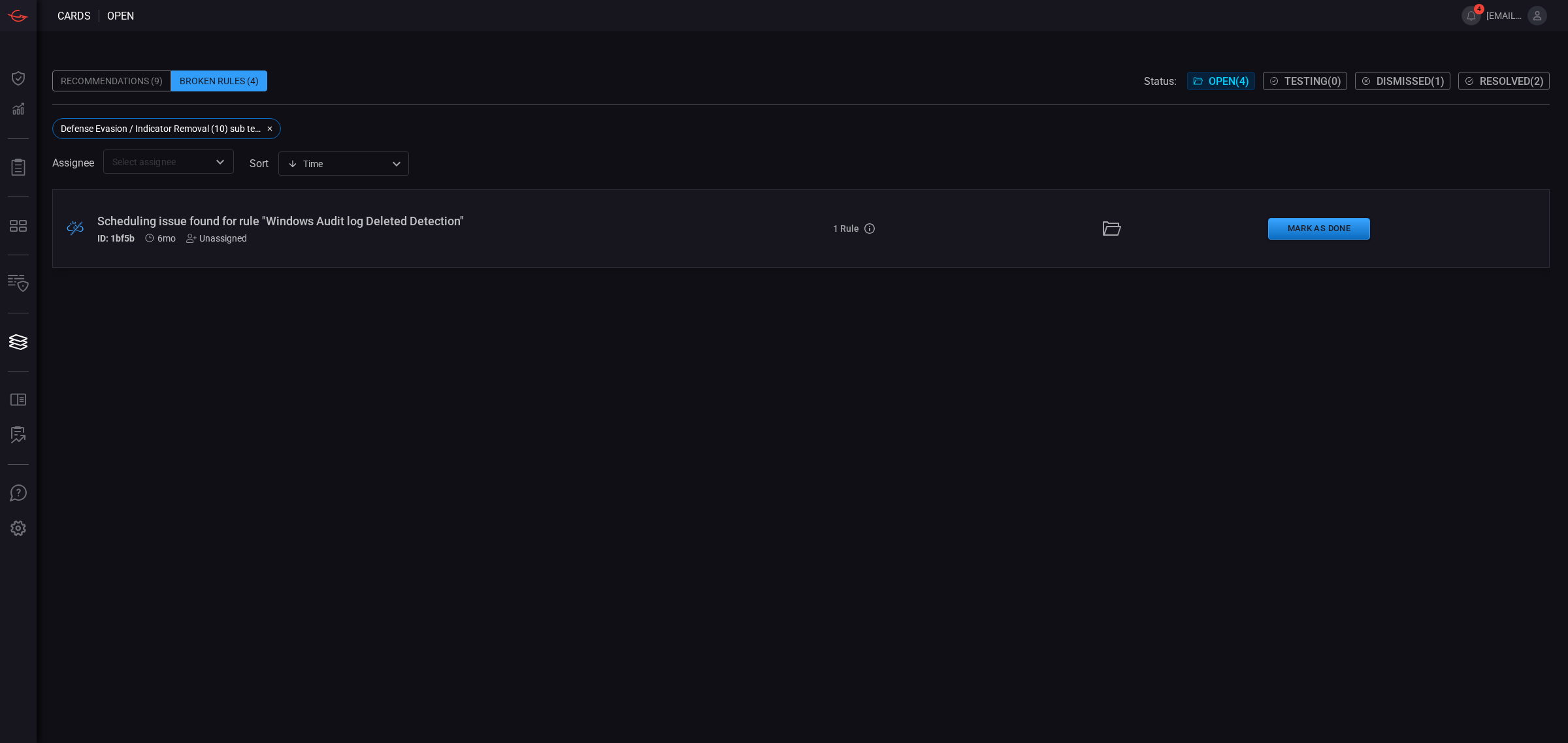
click at [583, 241] on div "ID: 1bf5b 6mo Unassigned" at bounding box center [383, 238] width 571 height 10
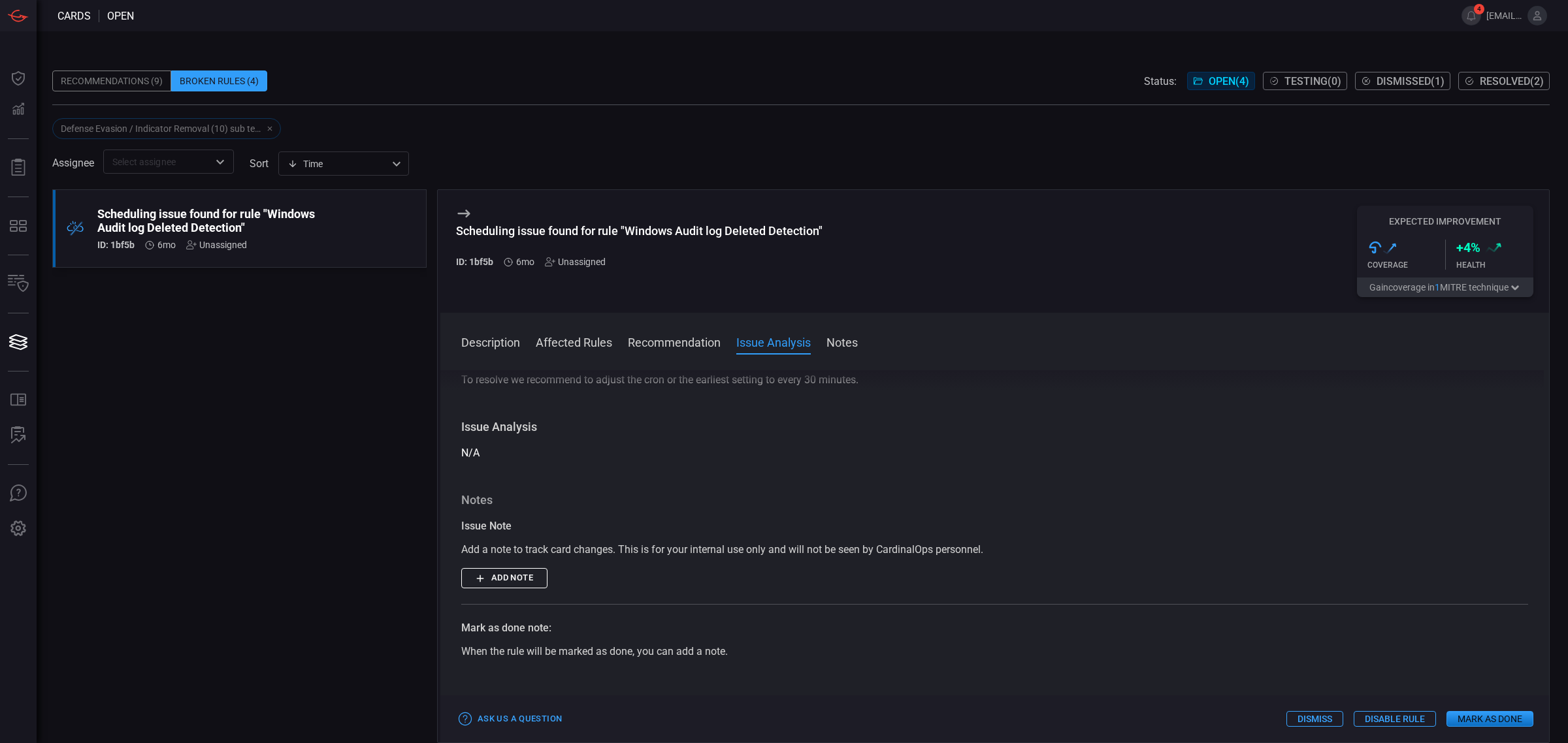
scroll to position [321, 0]
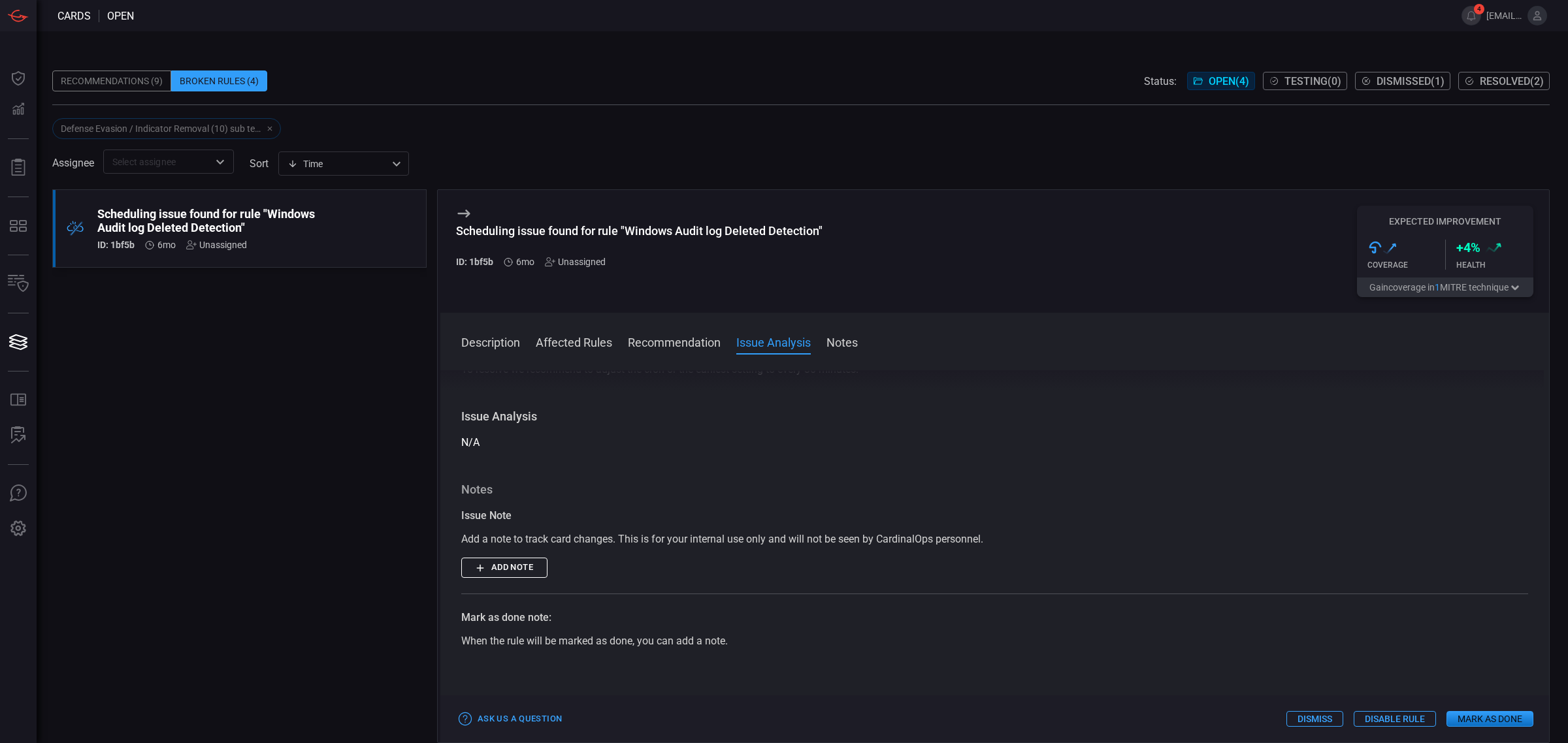
click at [1370, 717] on button "Disable Rule" at bounding box center [1395, 719] width 82 height 16
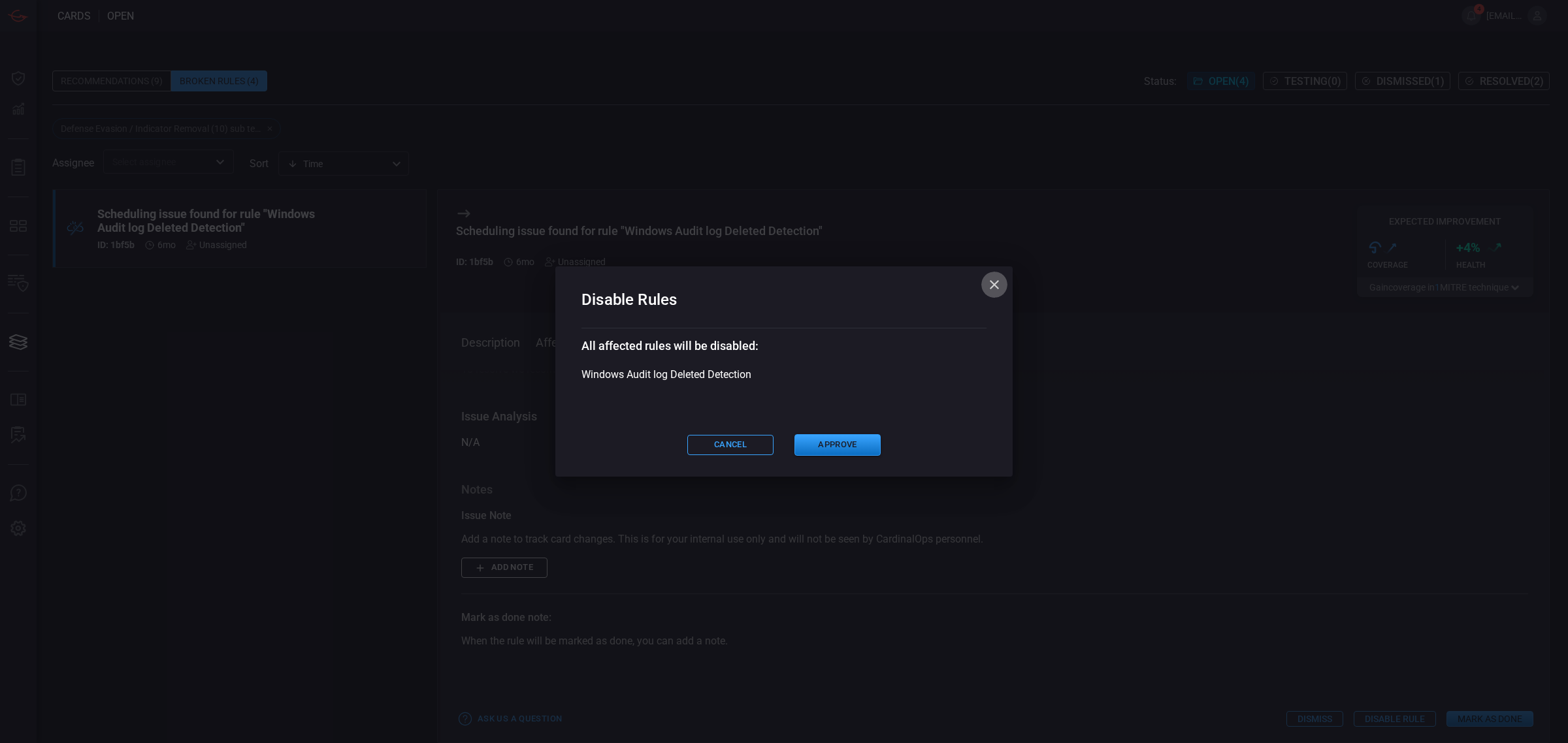
click at [1002, 285] on icon "button" at bounding box center [994, 285] width 16 height 16
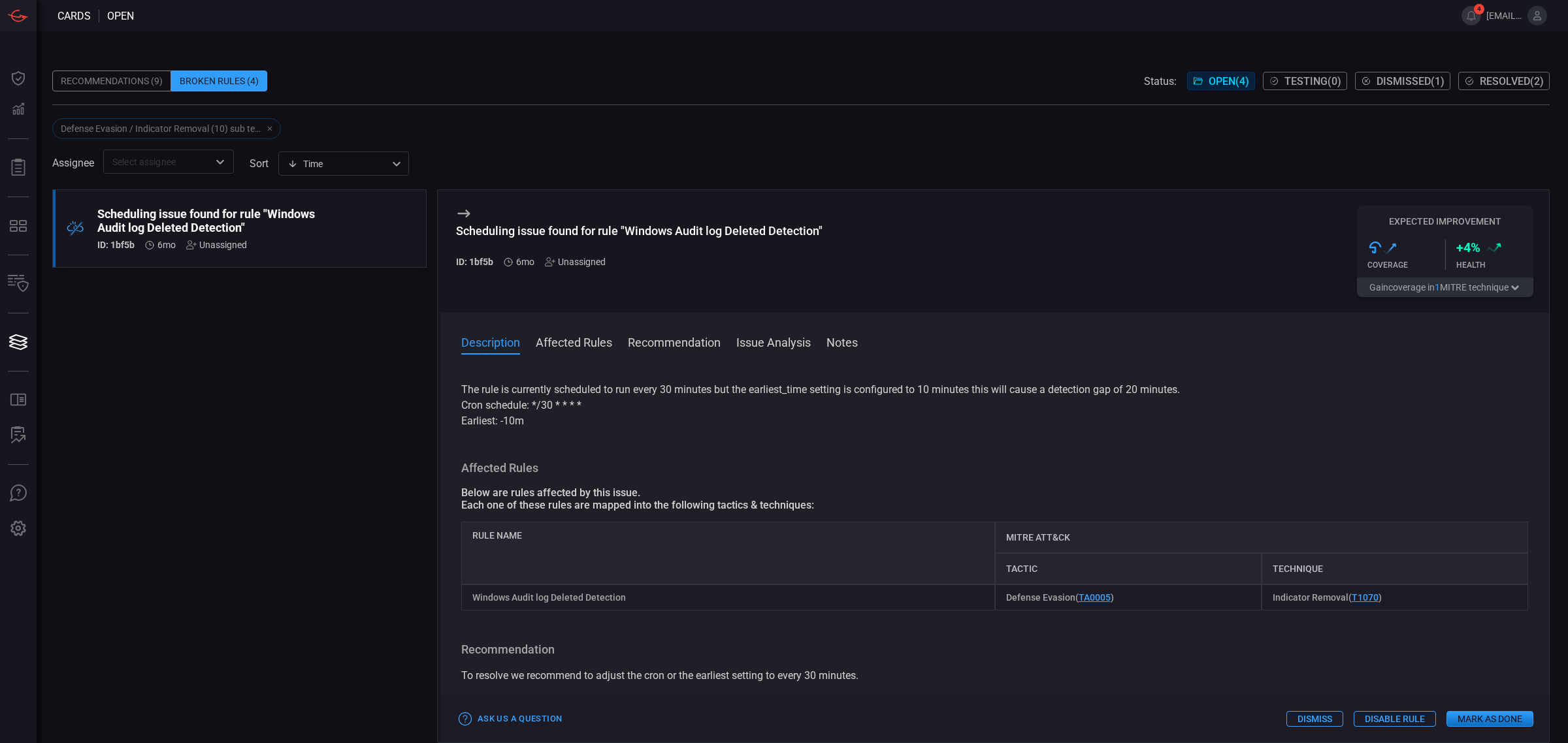
scroll to position [0, 0]
